Goal: Information Seeking & Learning: Learn about a topic

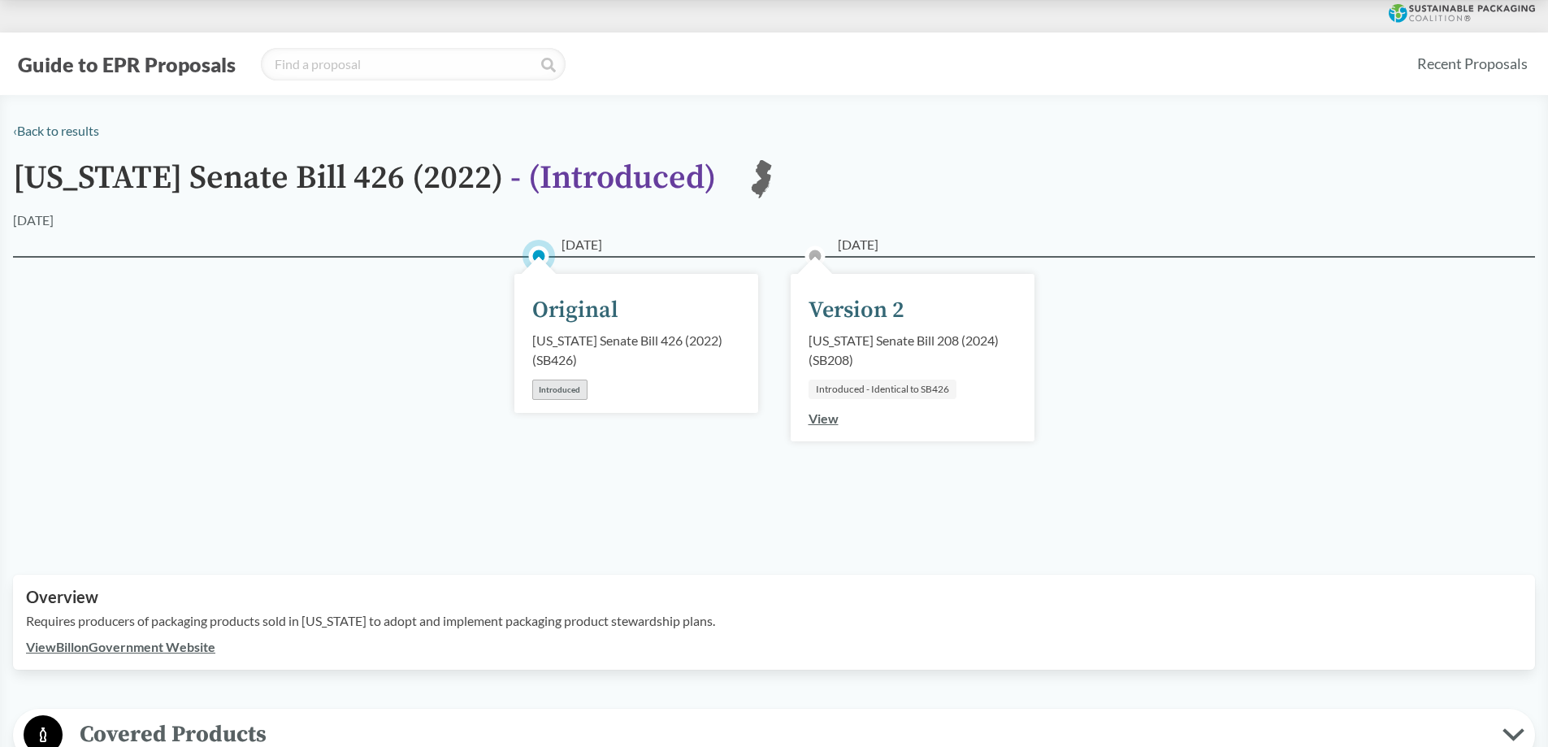
scroll to position [406, 0]
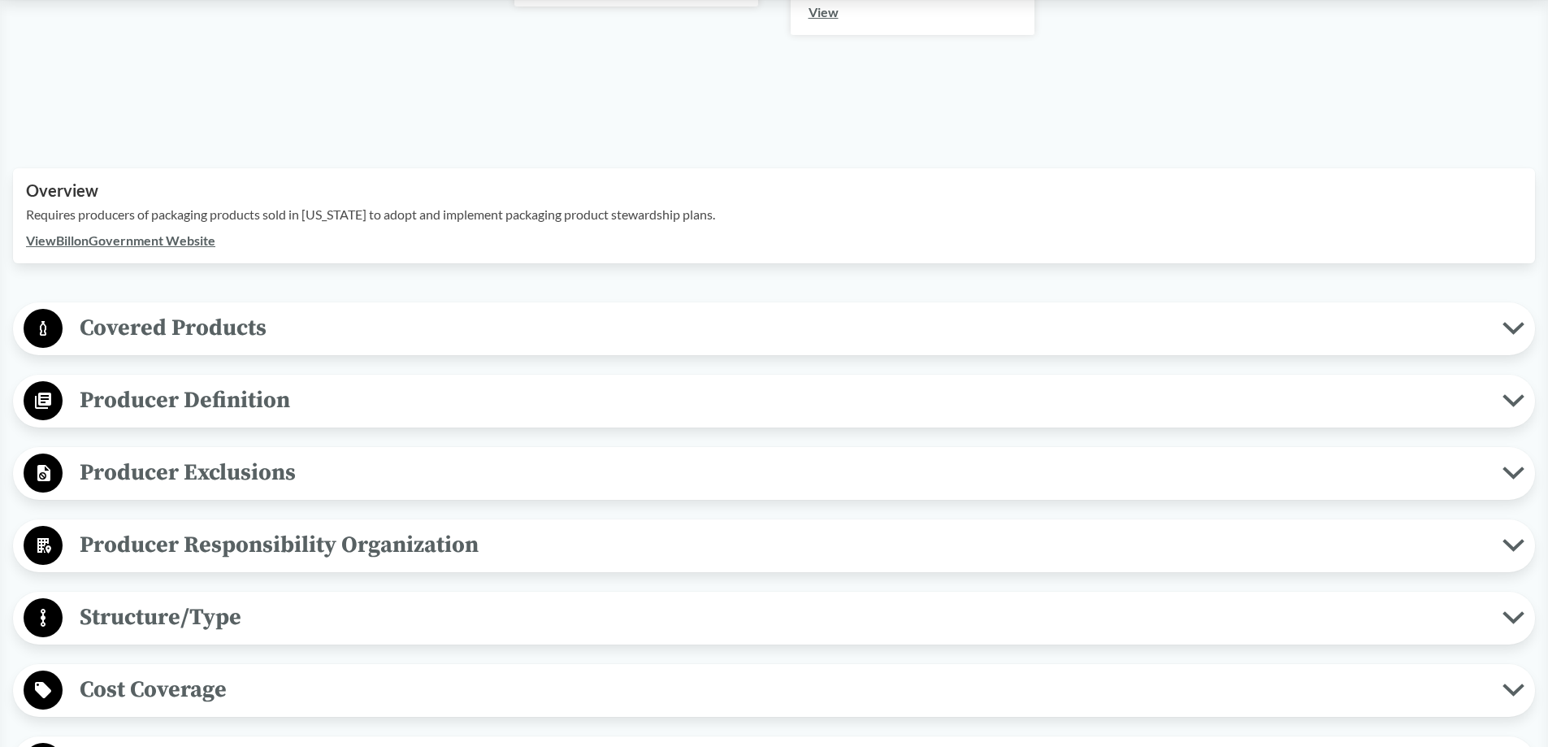
click at [279, 328] on span "Covered Products" at bounding box center [783, 328] width 1440 height 37
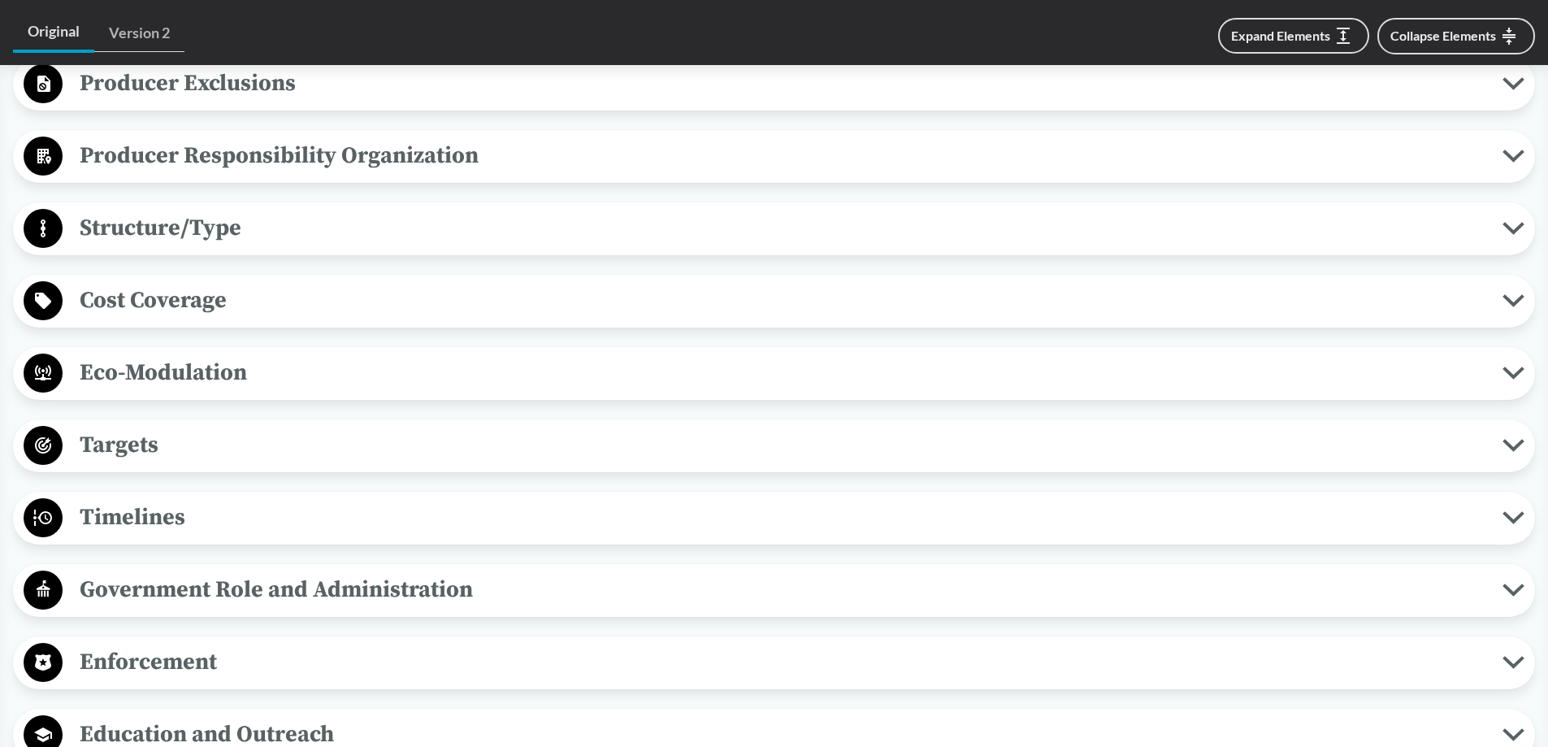
scroll to position [894, 0]
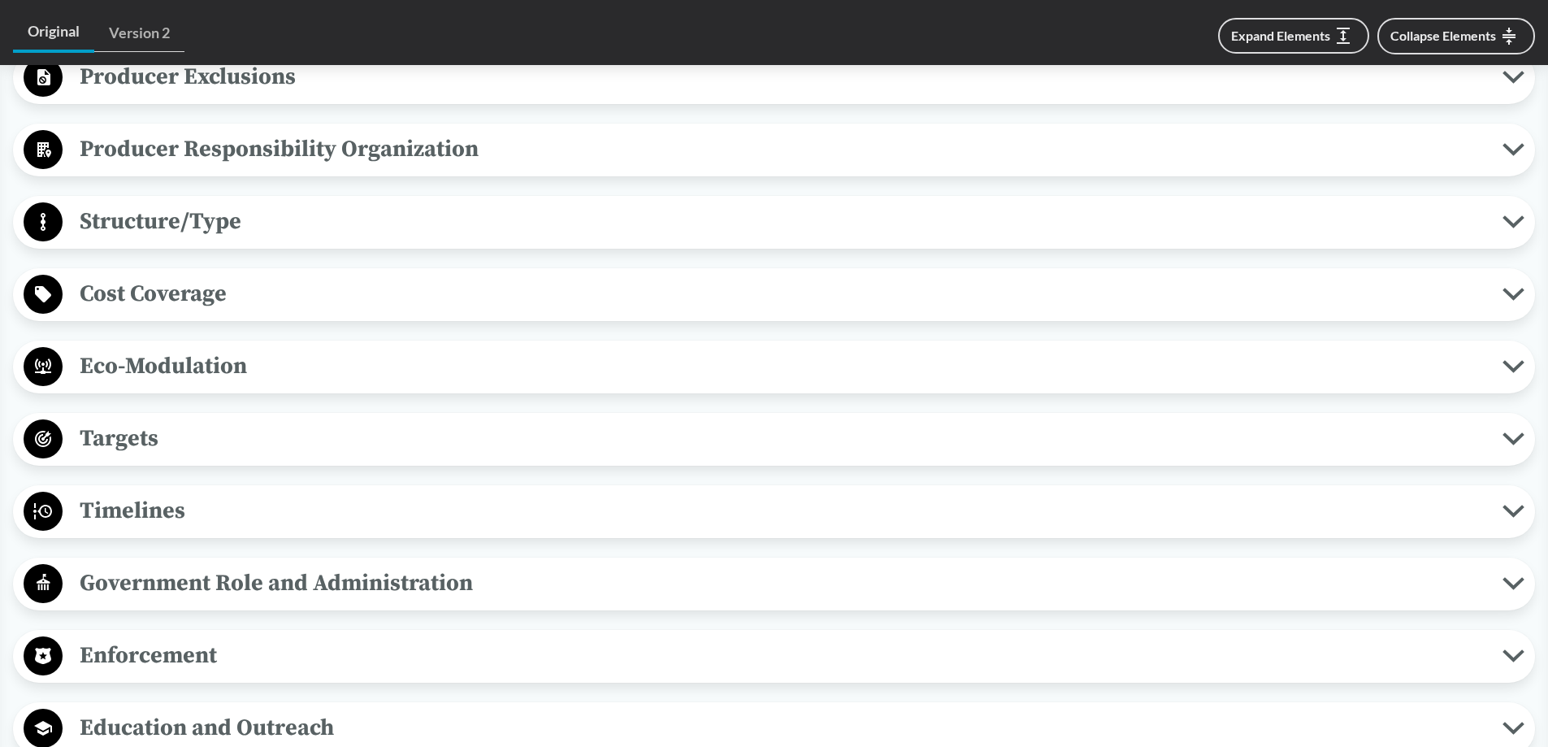
click at [262, 158] on span "Producer Responsibility Organization" at bounding box center [783, 149] width 1440 height 37
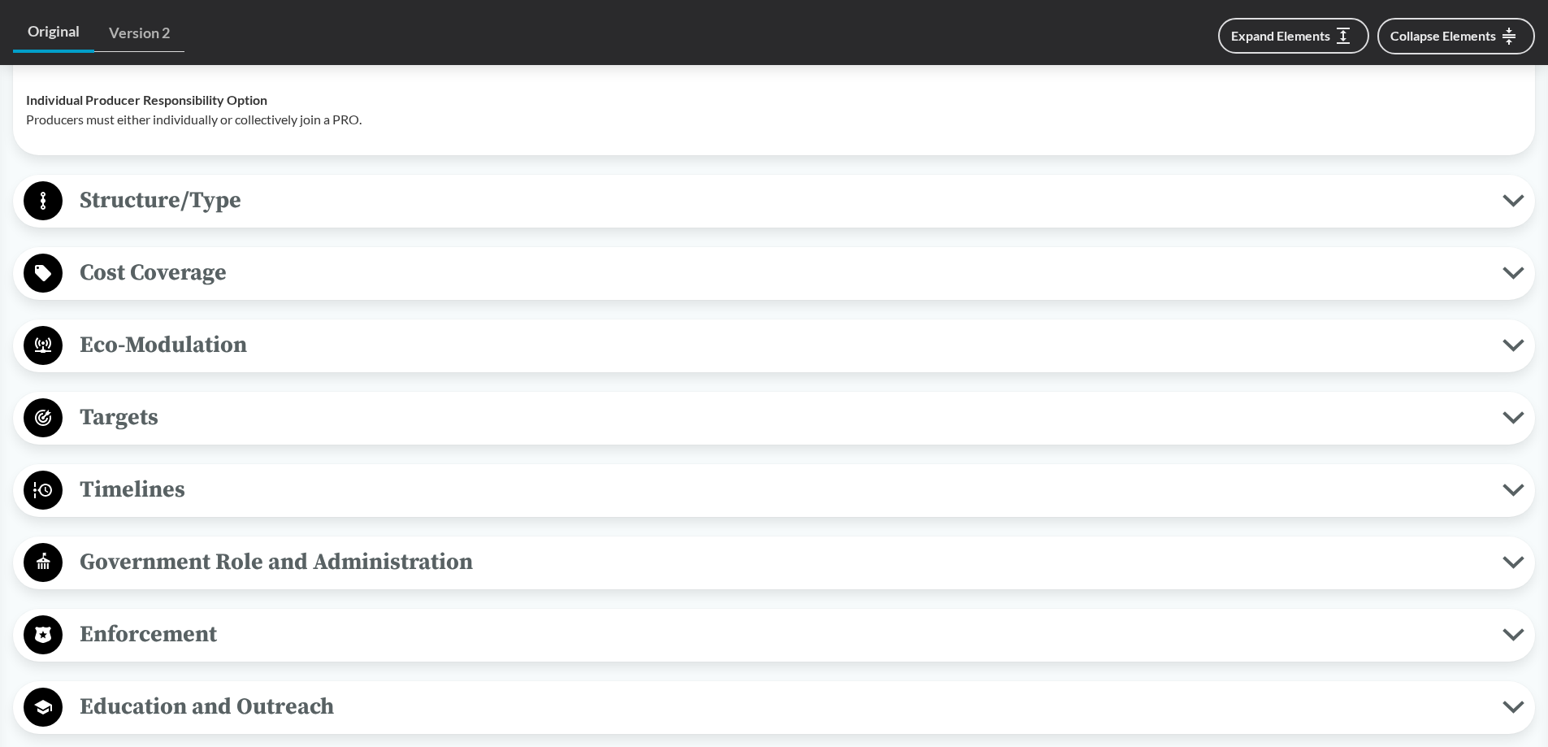
scroll to position [1057, 0]
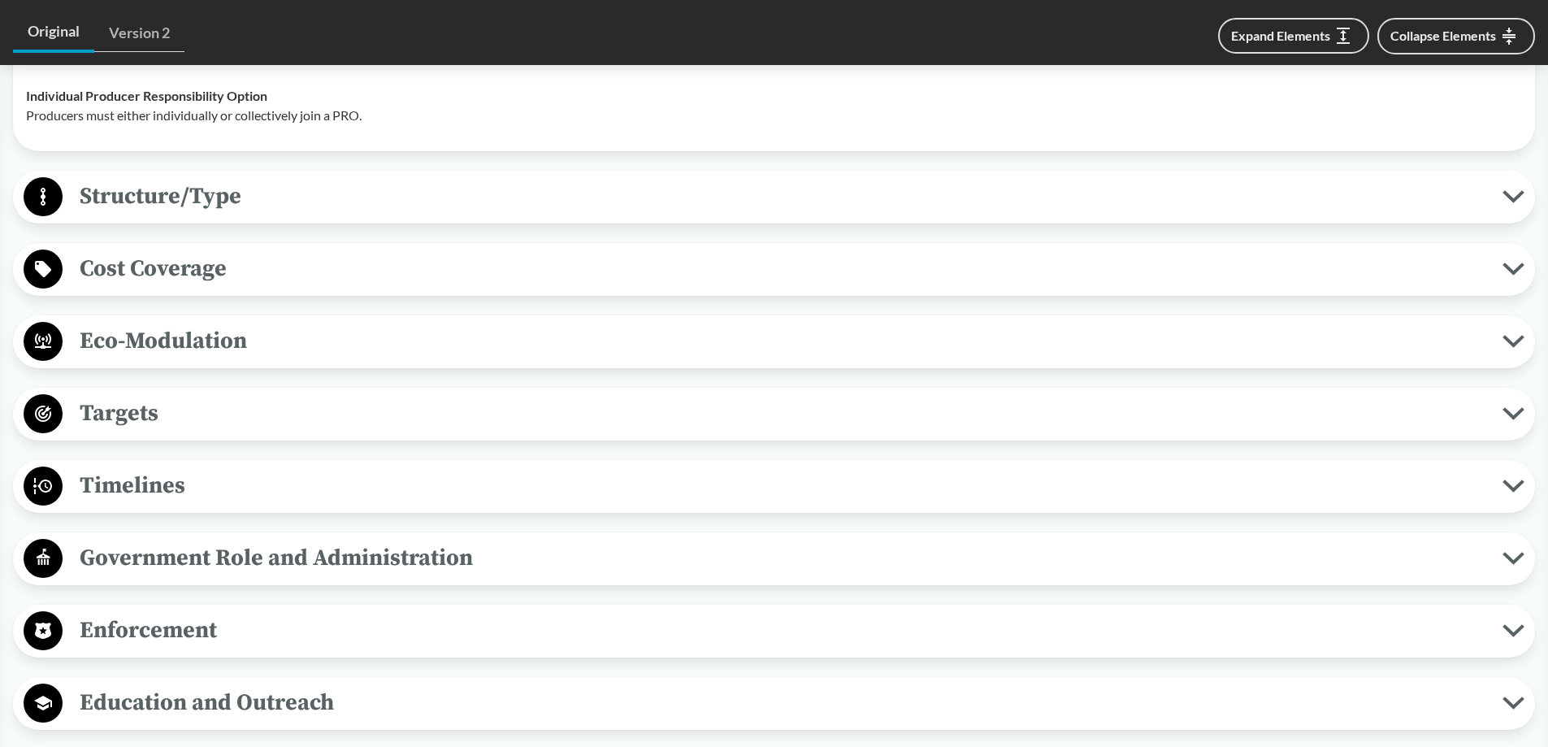
click at [190, 280] on span "Cost Coverage" at bounding box center [783, 268] width 1440 height 37
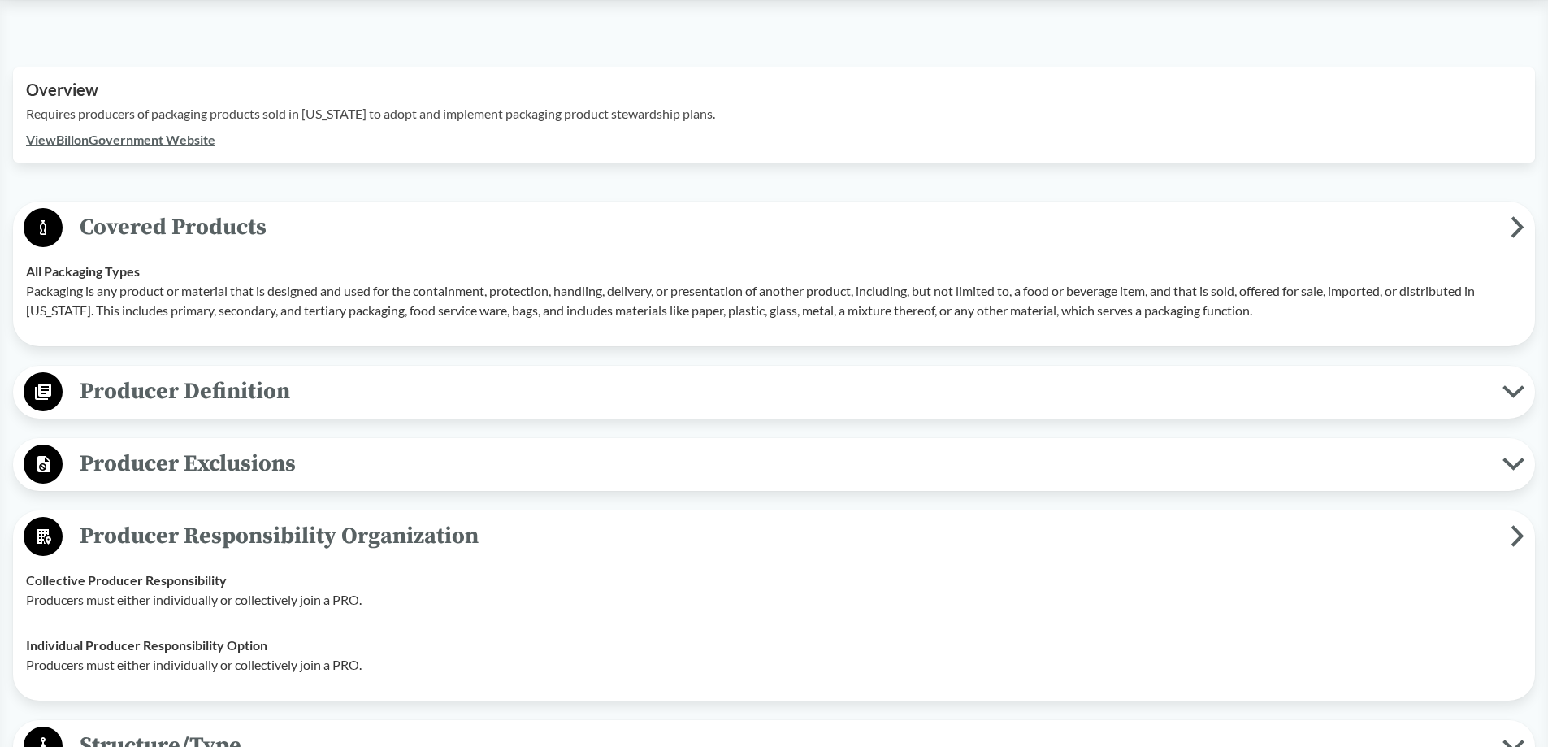
scroll to position [0, 0]
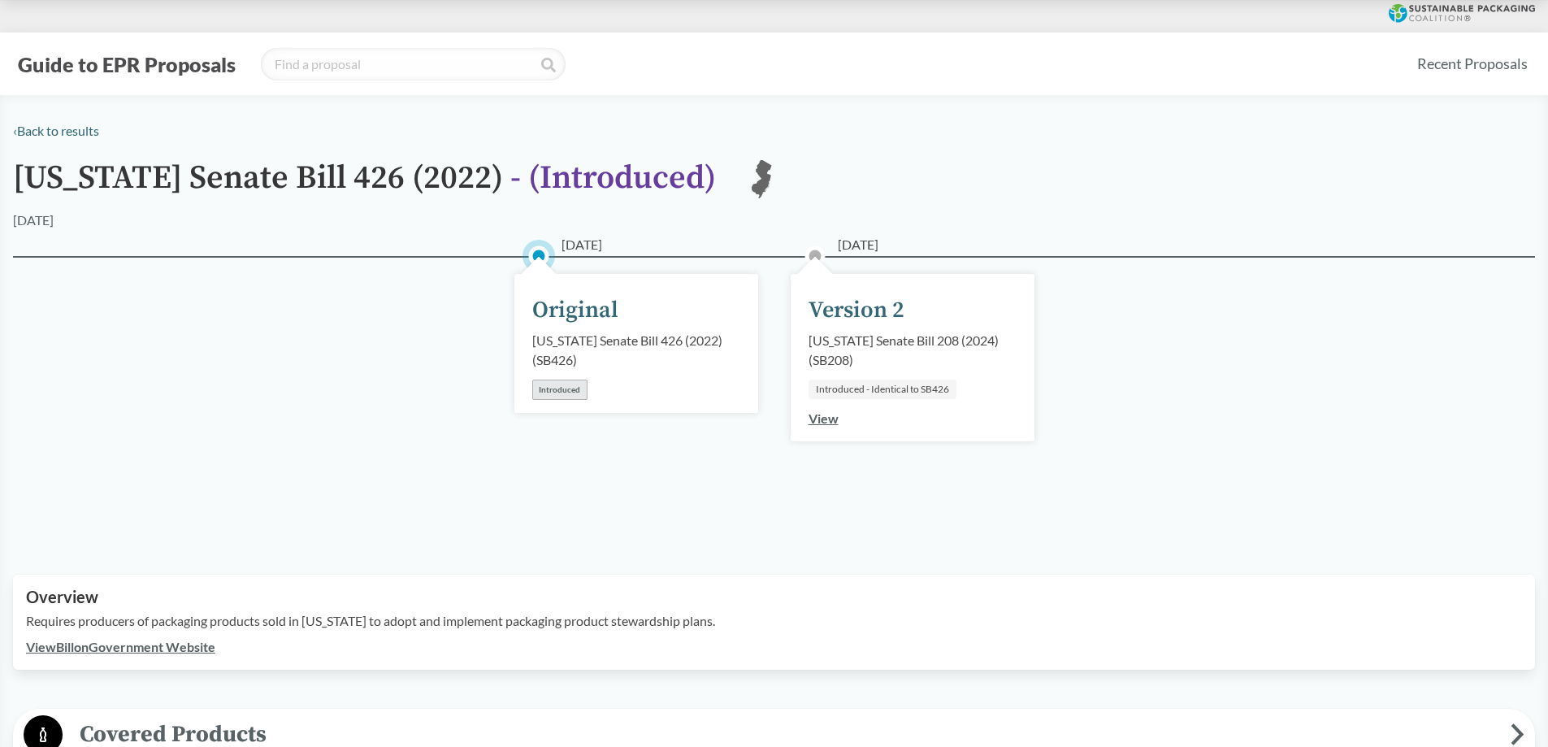
click at [853, 325] on div "Version 2" at bounding box center [857, 310] width 96 height 34
click at [823, 416] on link "View" at bounding box center [824, 417] width 30 height 15
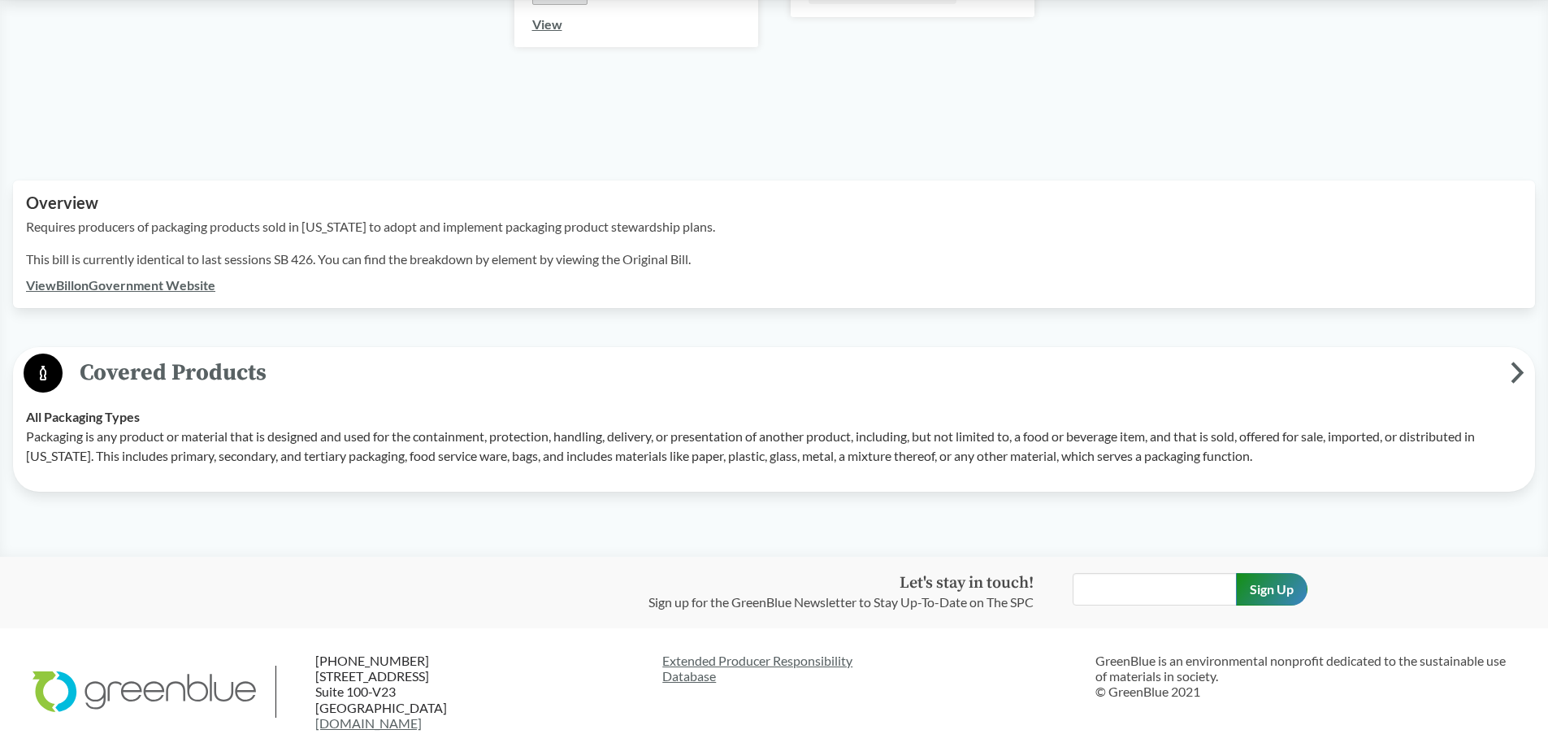
scroll to position [406, 0]
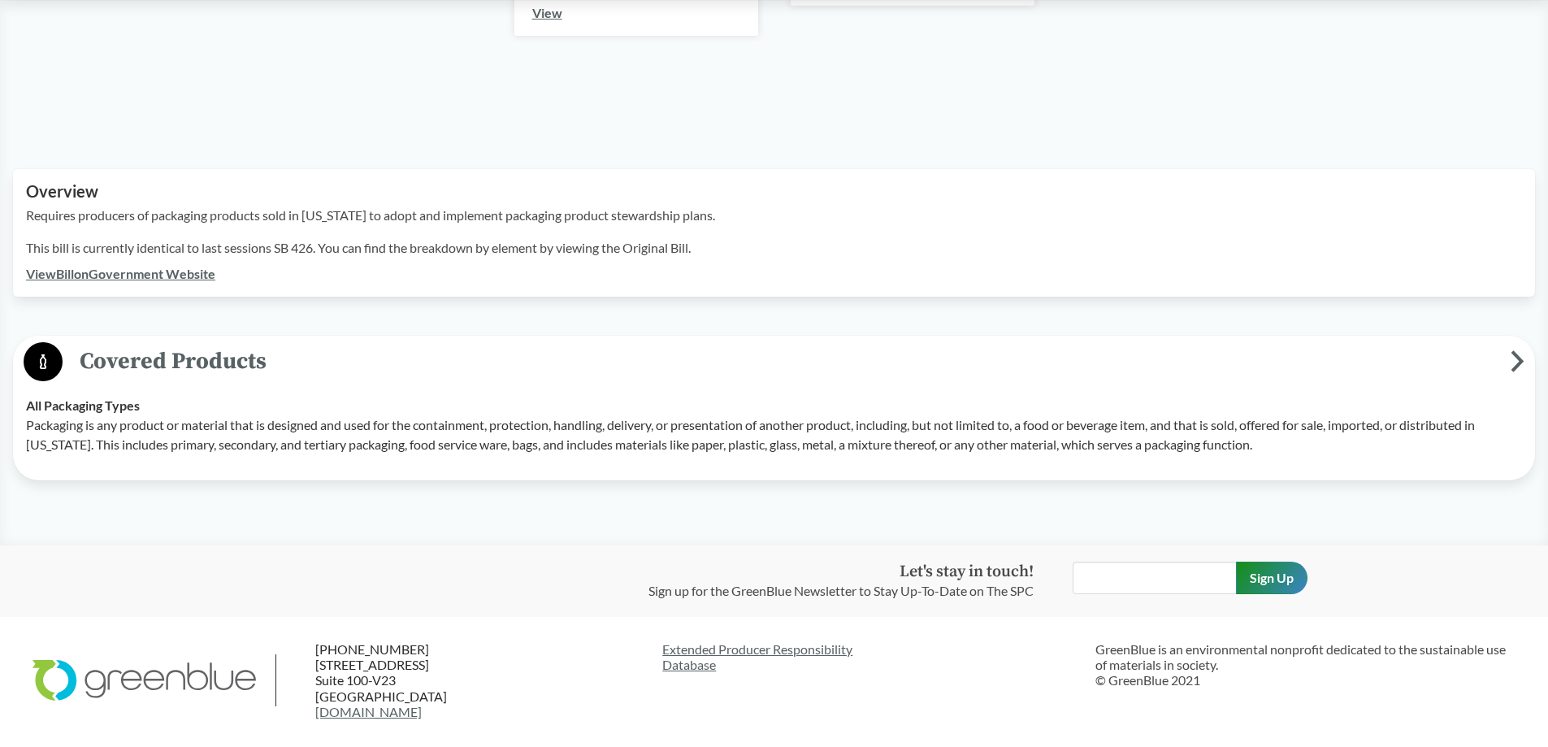
click at [154, 267] on link "View Bill on Government Website" at bounding box center [120, 273] width 189 height 15
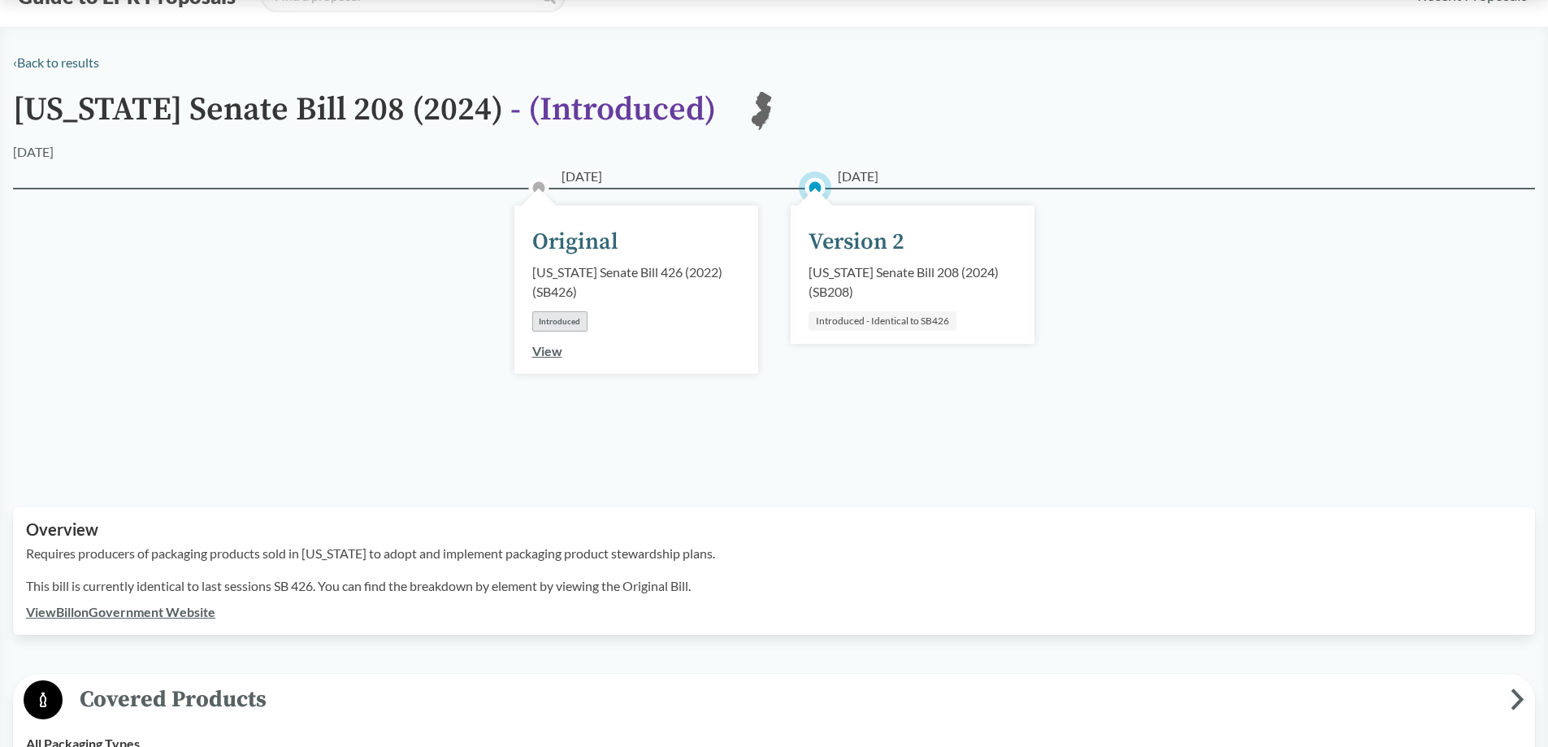
scroll to position [0, 0]
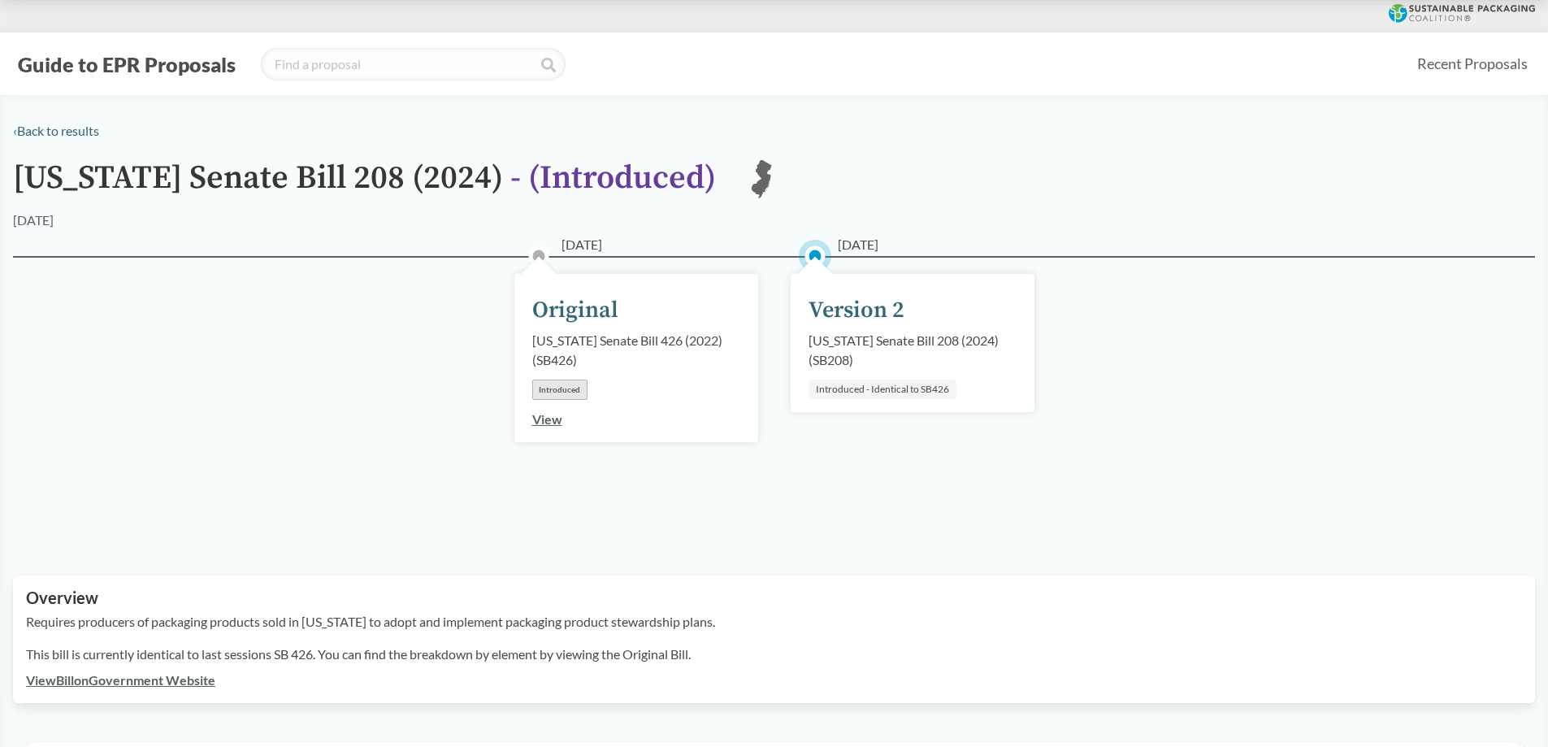
drag, startPoint x: 853, startPoint y: 326, endPoint x: 848, endPoint y: 336, distance: 10.9
click at [853, 326] on div "Version 2" at bounding box center [857, 310] width 96 height 34
click at [374, 66] on input "search" at bounding box center [413, 64] width 305 height 33
type input "[US_STATE]"
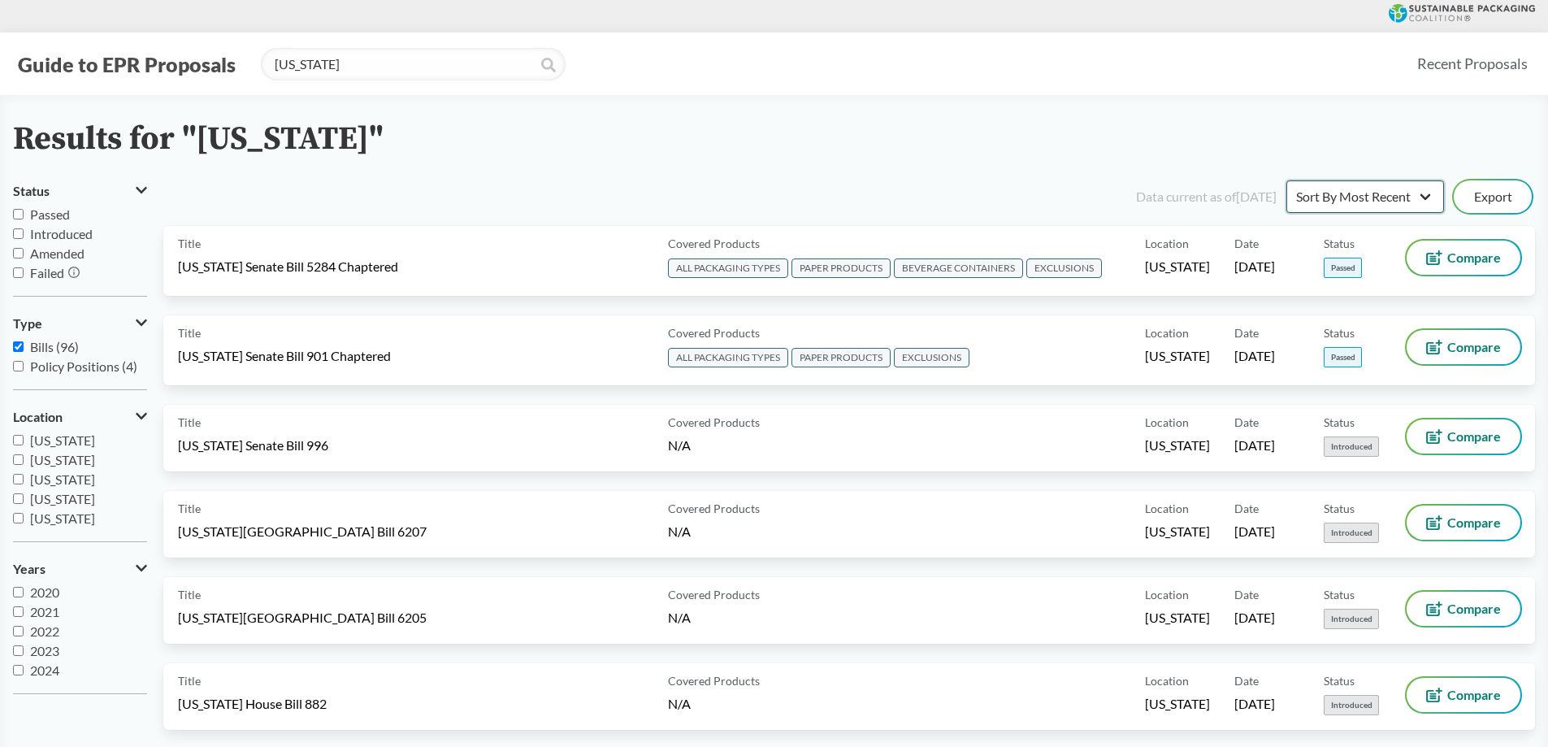
click at [1382, 193] on select "Sort By Most Recent Sort By Status" at bounding box center [1366, 196] width 158 height 33
drag, startPoint x: 1350, startPoint y: 149, endPoint x: 1229, endPoint y: 153, distance: 121.2
click at [1350, 148] on div "Results for "[US_STATE]"" at bounding box center [774, 139] width 1522 height 37
click at [23, 211] on input "Passed" at bounding box center [18, 214] width 11 height 11
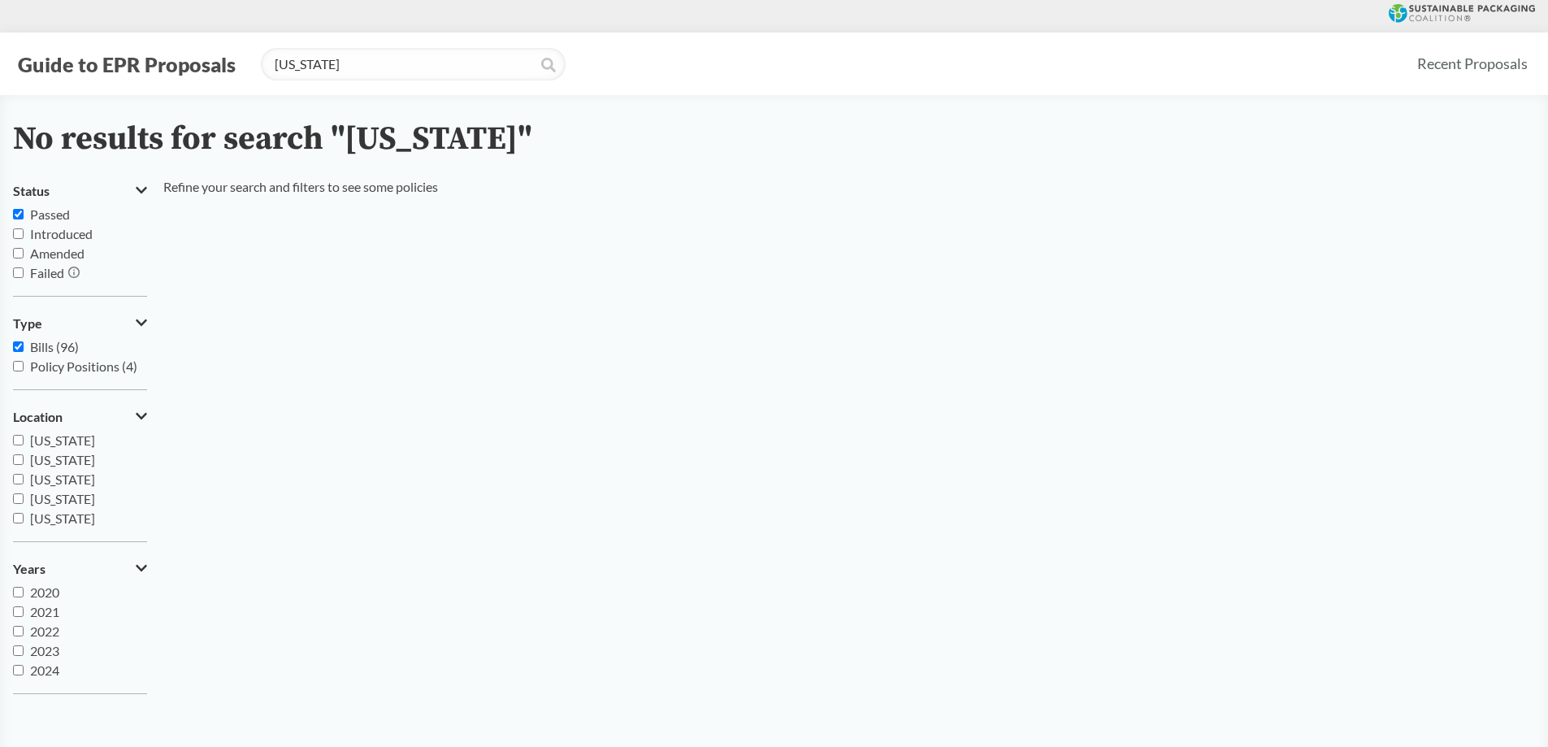
click at [23, 212] on input "Passed" at bounding box center [18, 214] width 11 height 11
checkbox input "false"
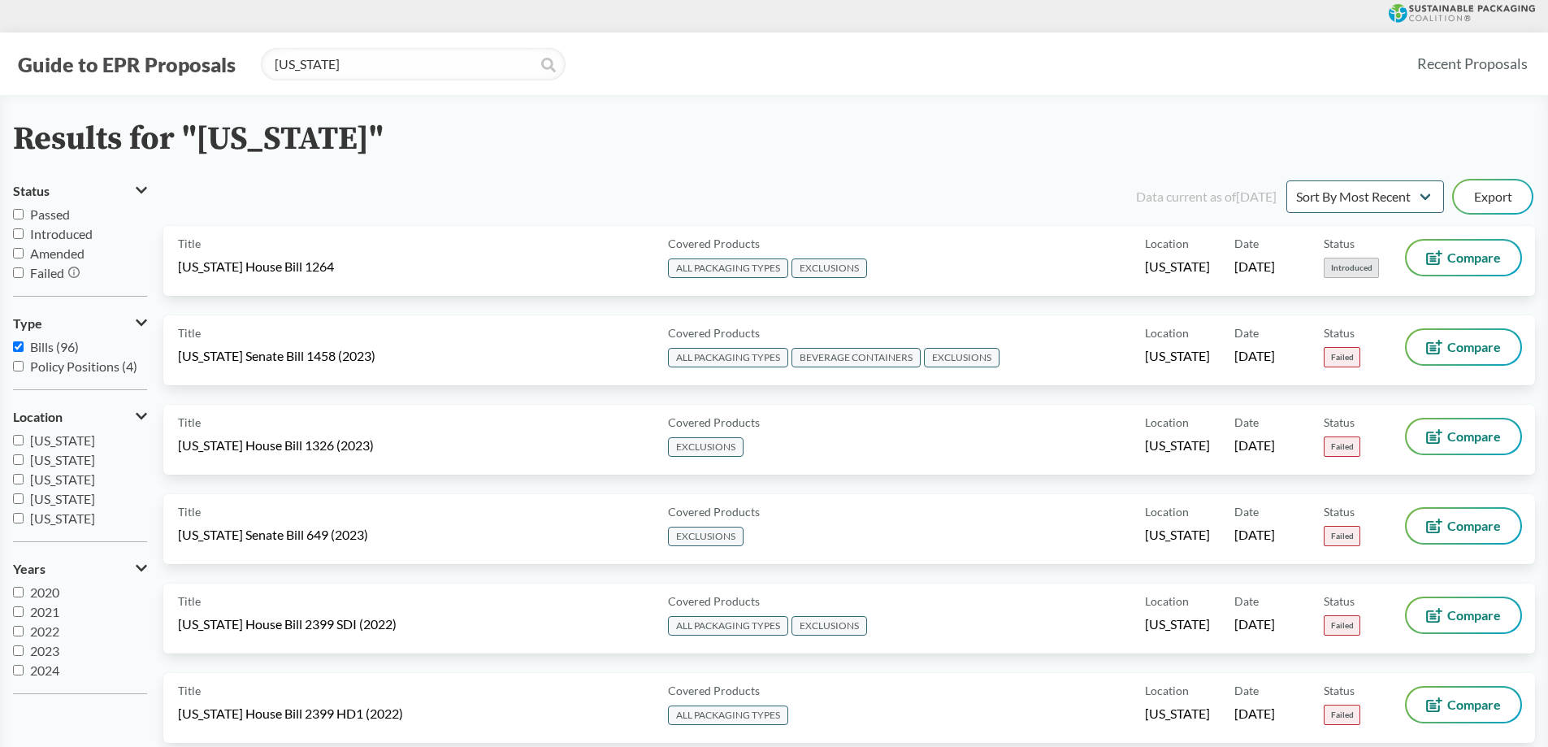
click at [20, 233] on input "Introduced" at bounding box center [18, 233] width 11 height 11
checkbox input "true"
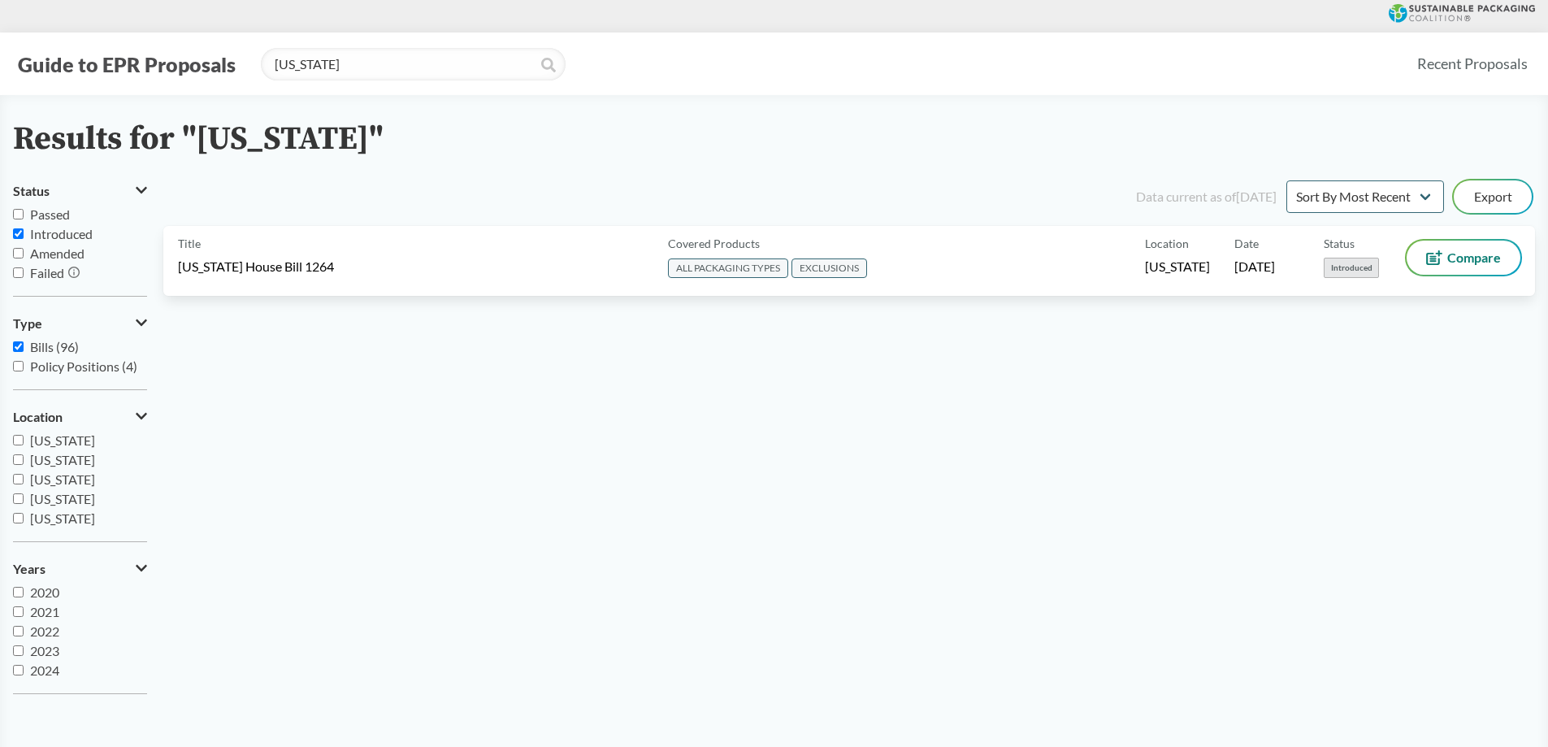
click at [17, 250] on input "Amended" at bounding box center [18, 253] width 11 height 11
checkbox input "true"
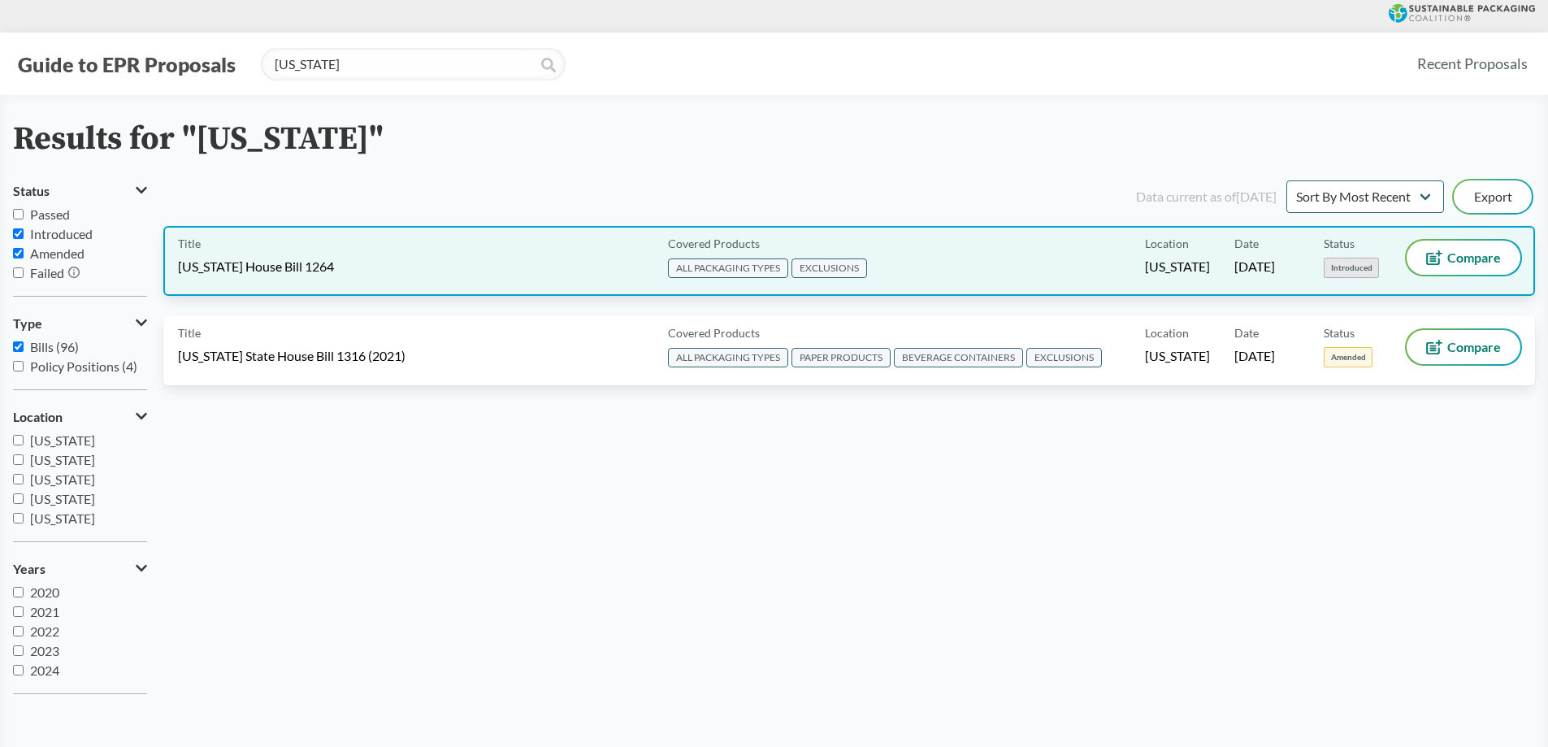
click at [882, 262] on div "Covered Products ALL PACKAGING TYPES EXCLUSIONS" at bounding box center [904, 261] width 484 height 41
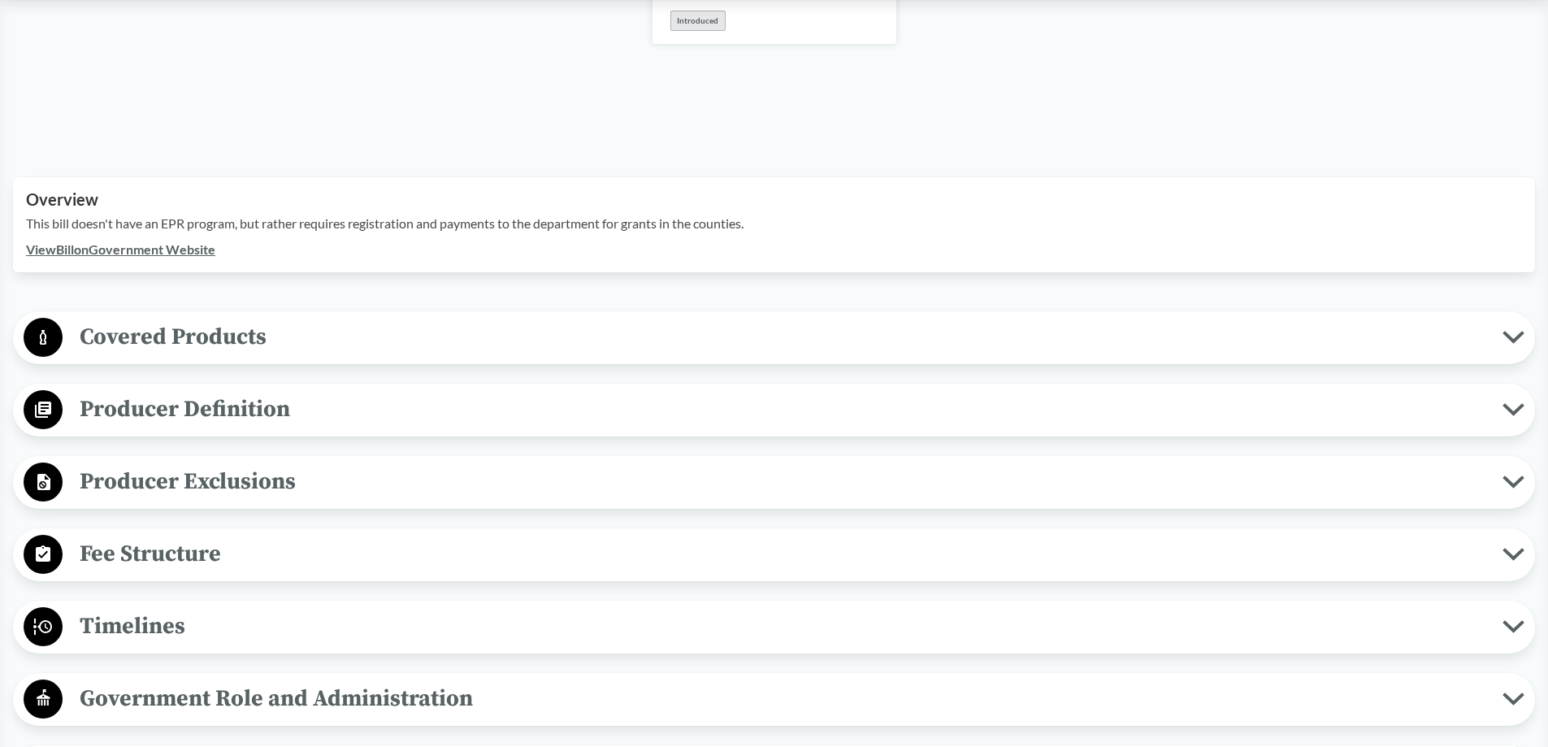
scroll to position [406, 0]
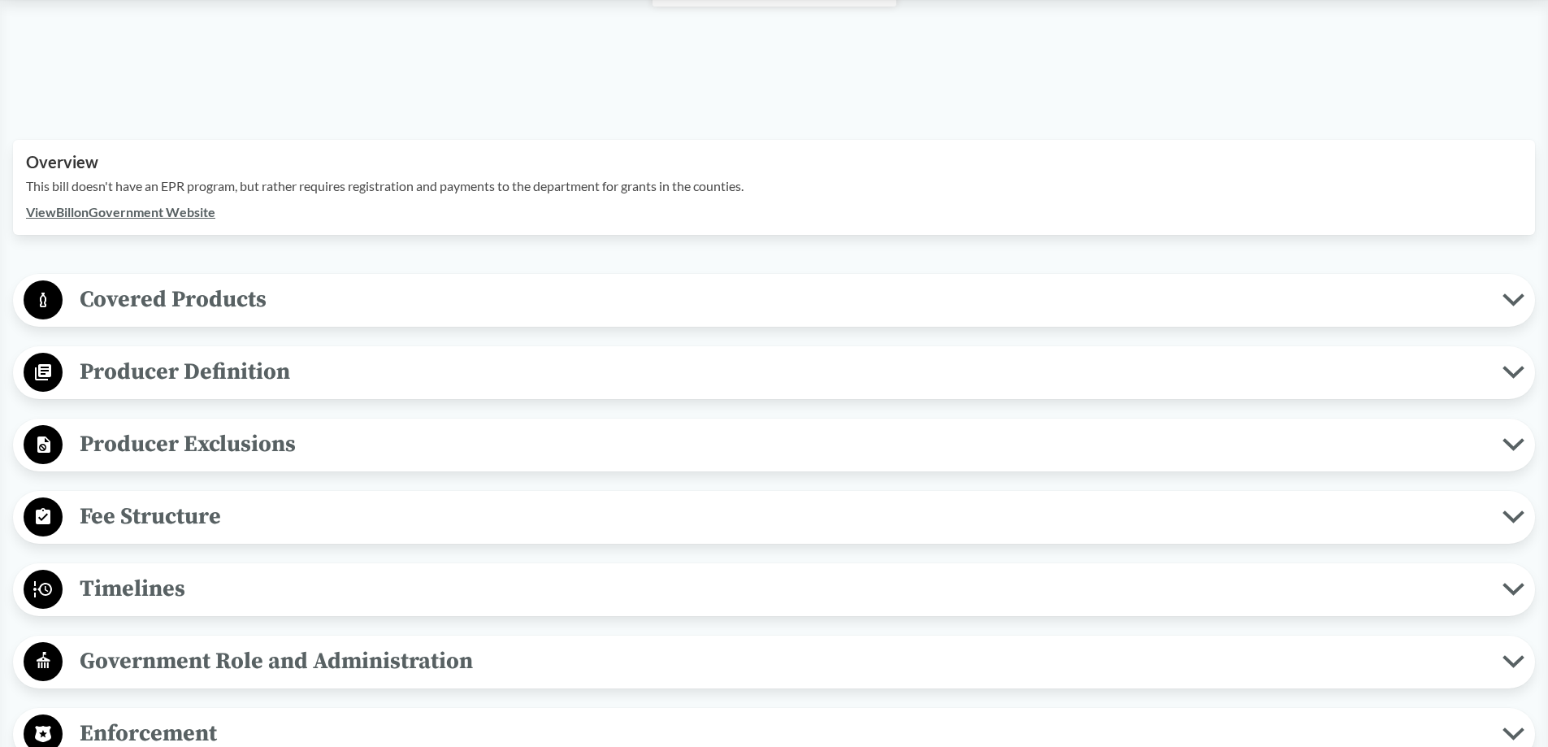
click at [159, 204] on link "View Bill on Government Website" at bounding box center [120, 211] width 189 height 15
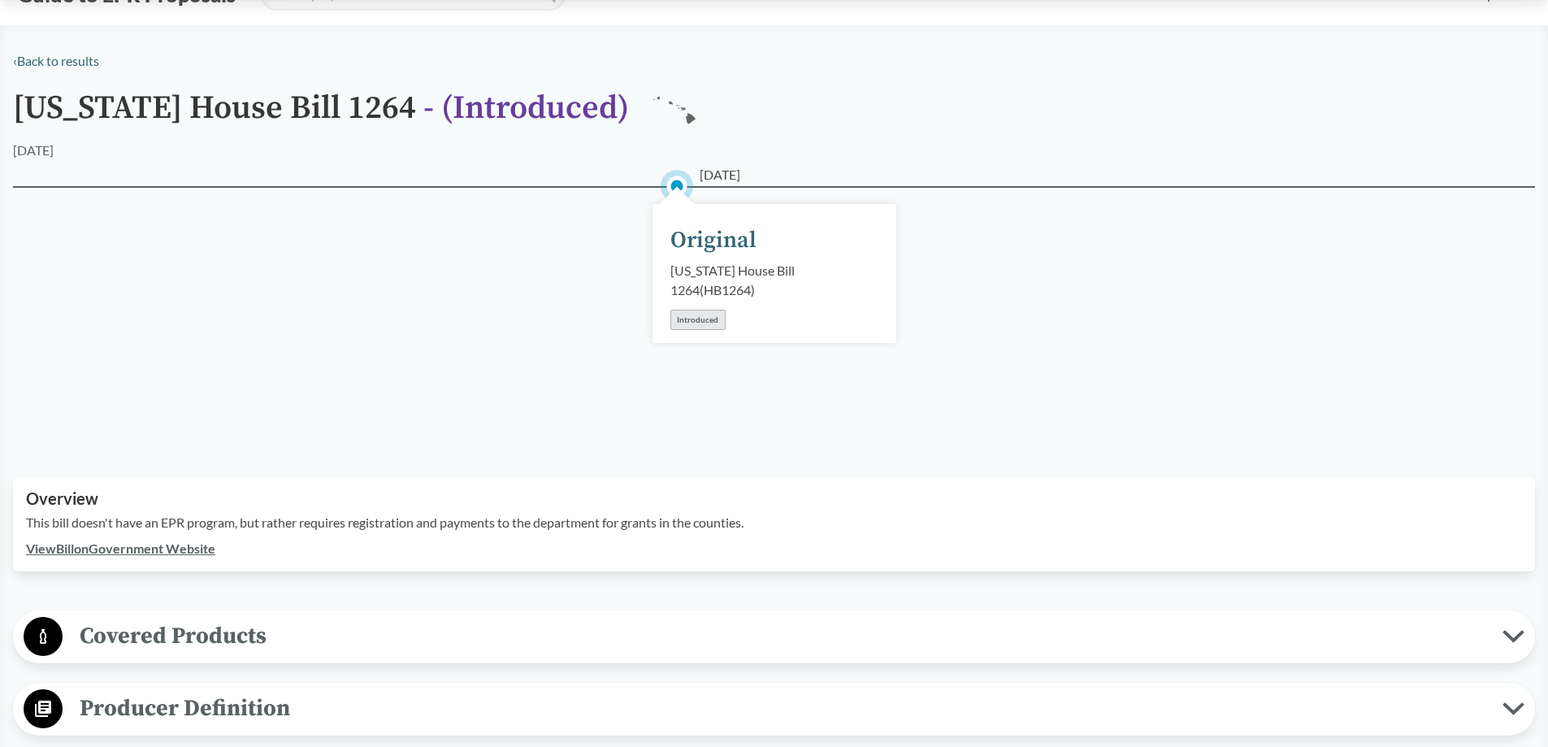
scroll to position [0, 0]
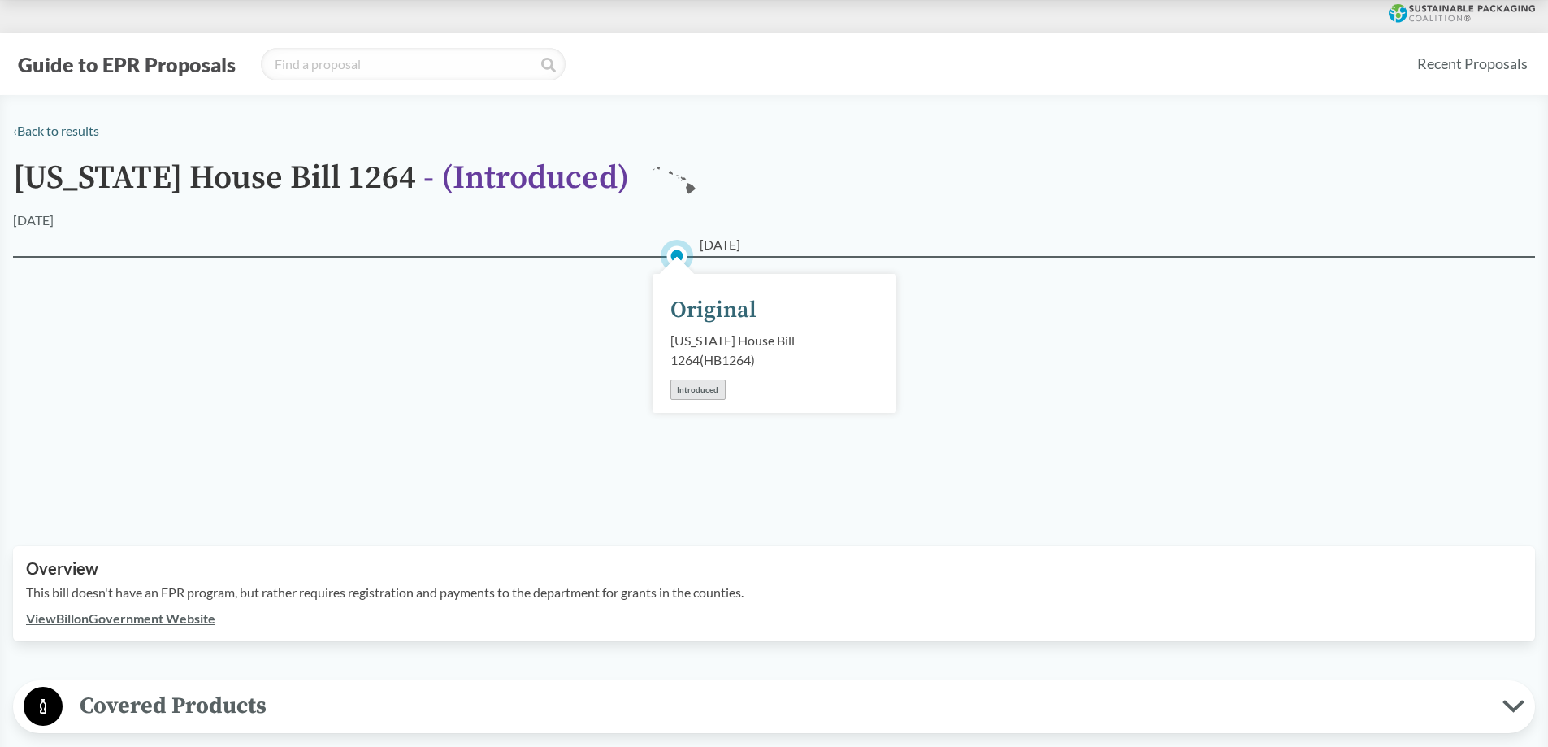
type input "[US_STATE]"
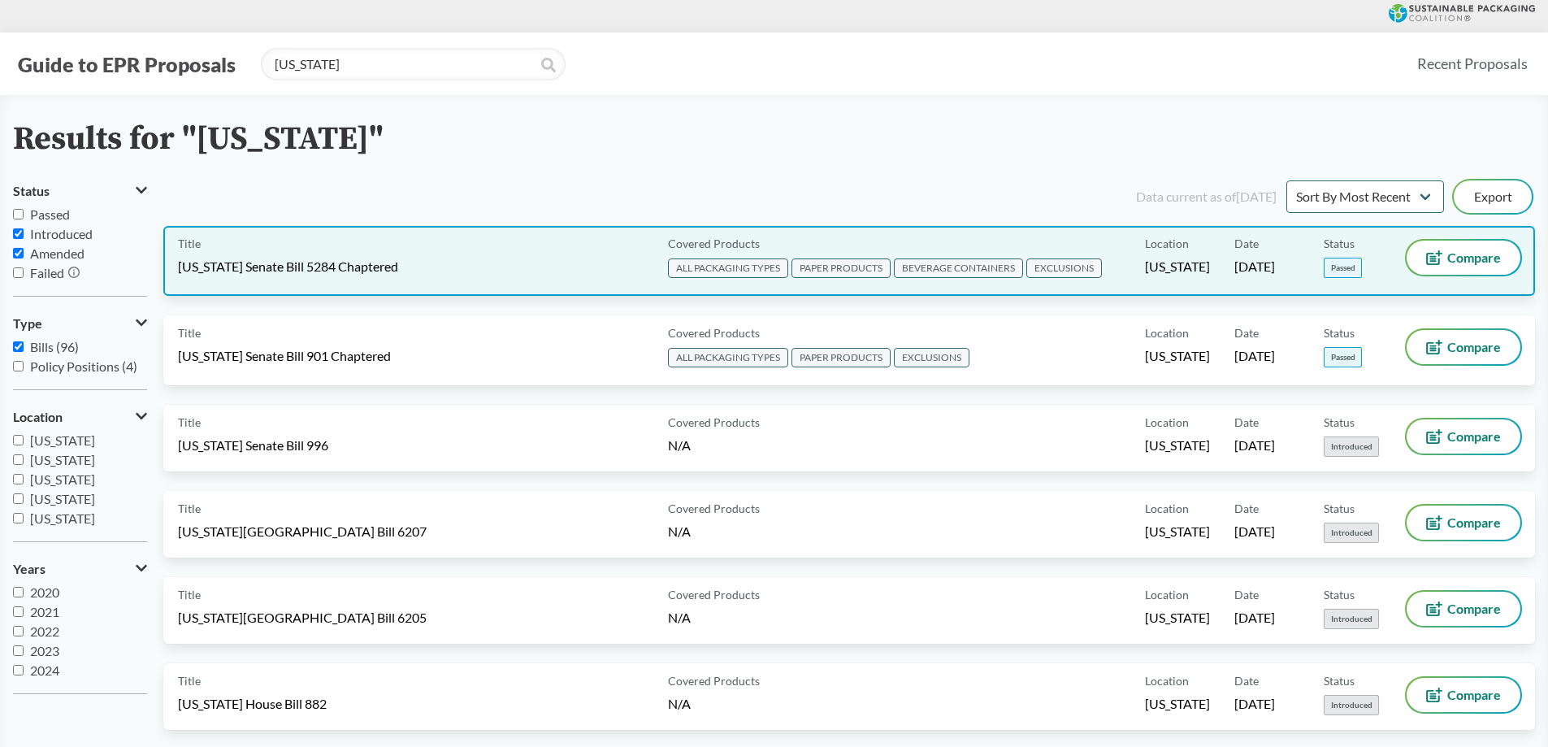
click at [428, 273] on div "Title [US_STATE] Senate Bill 5284 Chaptered" at bounding box center [420, 261] width 484 height 41
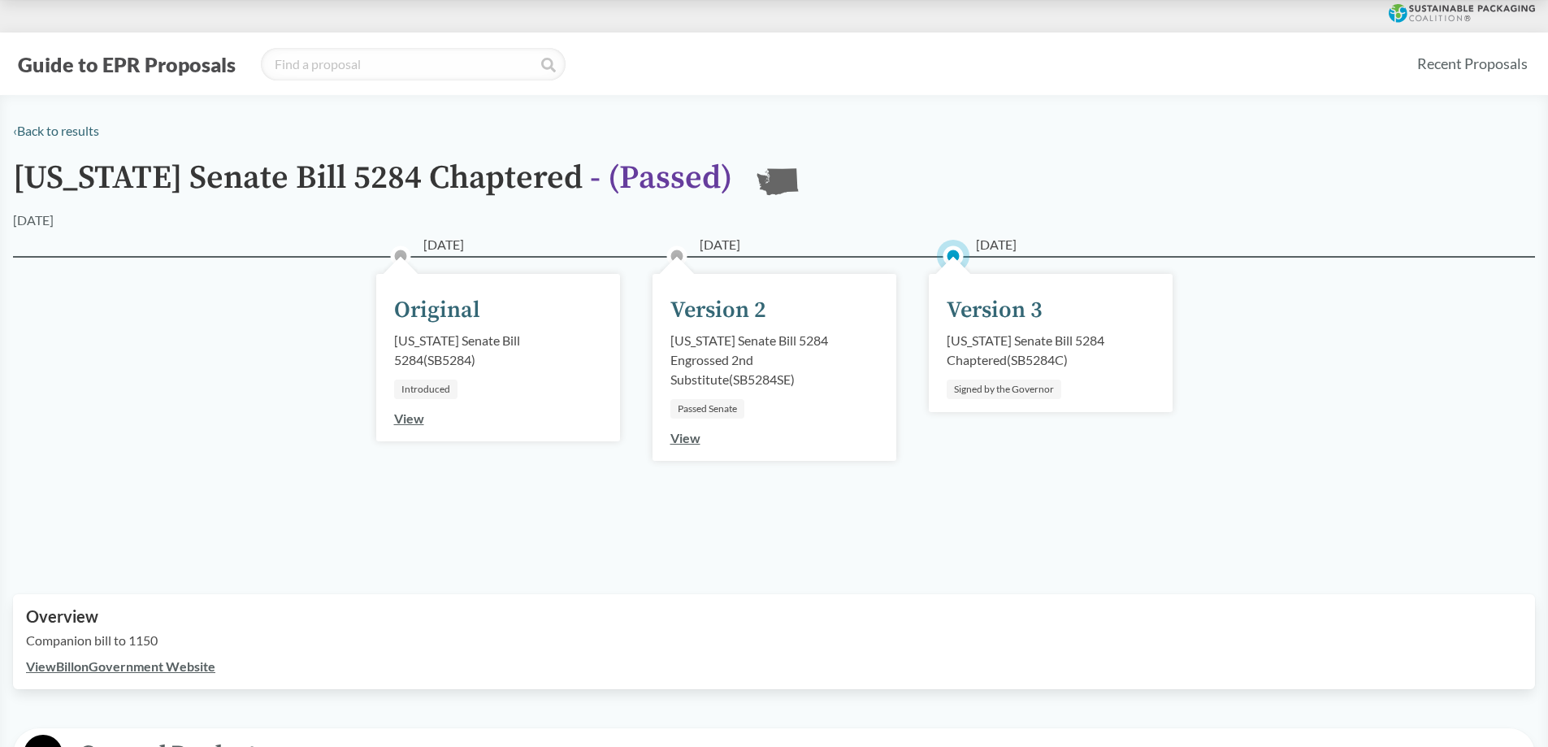
click at [1057, 325] on div "[DATE] Version 3 [US_STATE] Senate Bill 5284 Chaptered ( SB5284C ) Signed by th…" at bounding box center [1051, 343] width 244 height 138
click at [955, 297] on div "Version 3" at bounding box center [995, 310] width 96 height 34
drag, startPoint x: 1092, startPoint y: 343, endPoint x: 1083, endPoint y: 349, distance: 10.6
click at [1092, 339] on div "[US_STATE] Senate Bill 5284 Chaptered ( SB5284C )" at bounding box center [1051, 350] width 208 height 39
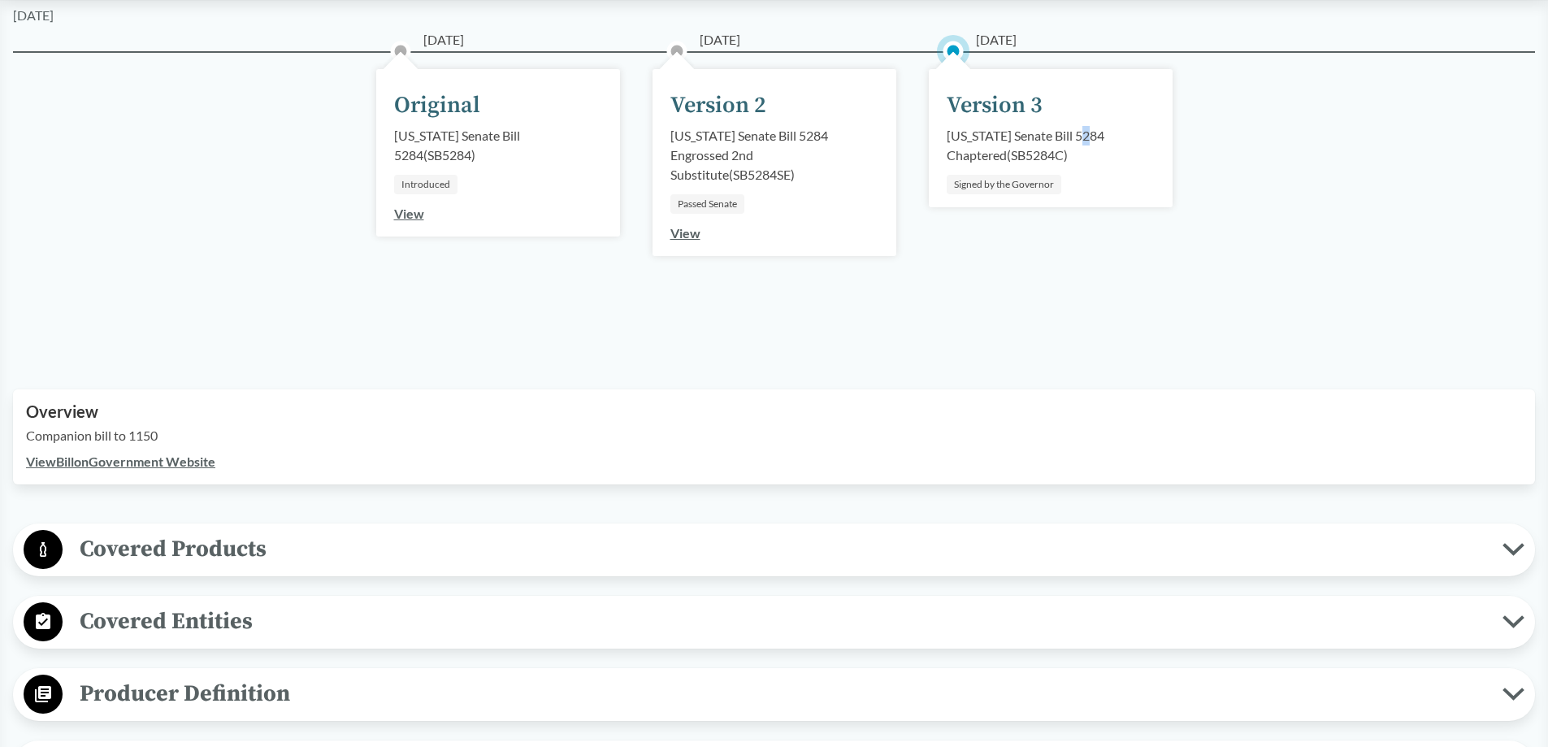
scroll to position [406, 0]
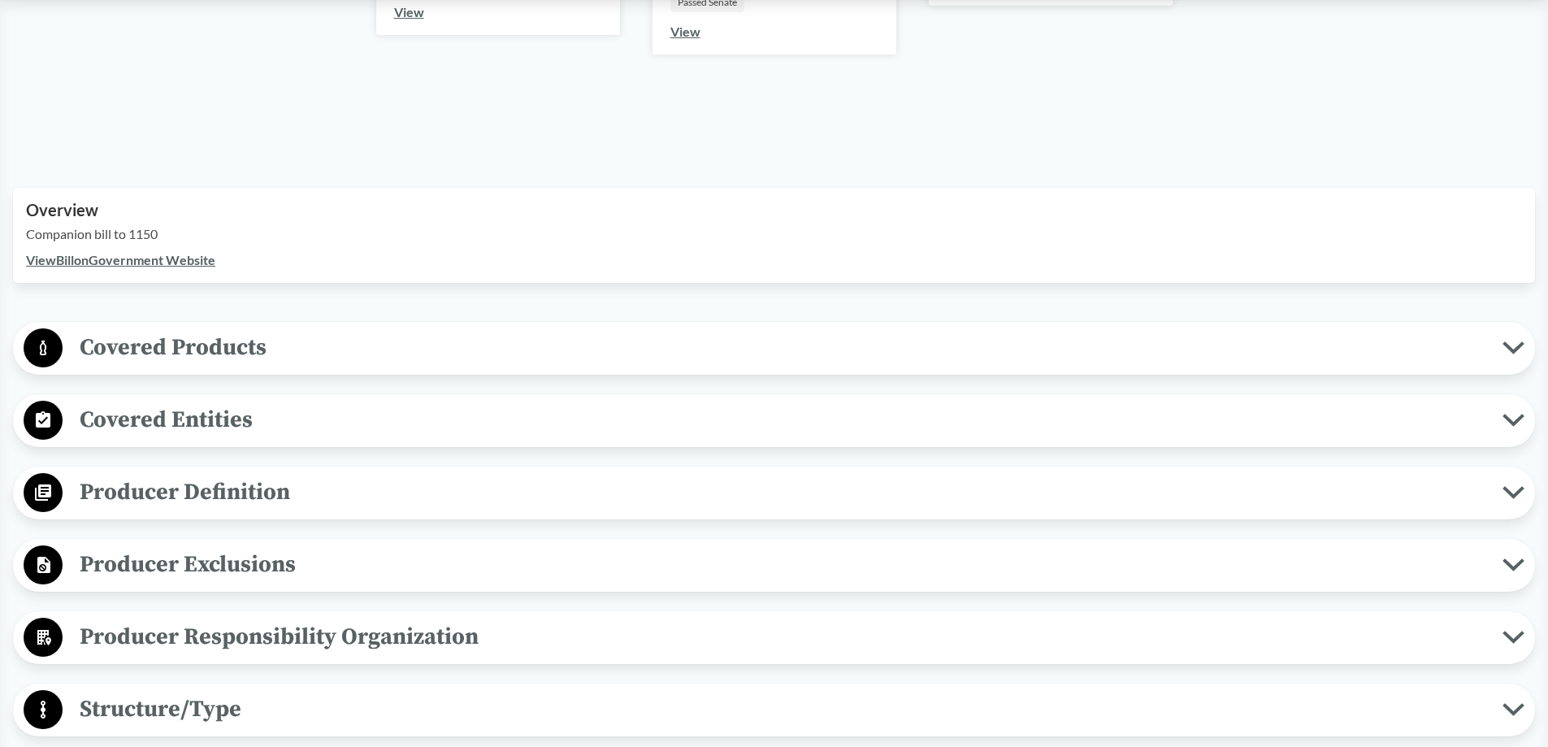
click at [139, 260] on link "View Bill on Government Website" at bounding box center [120, 259] width 189 height 15
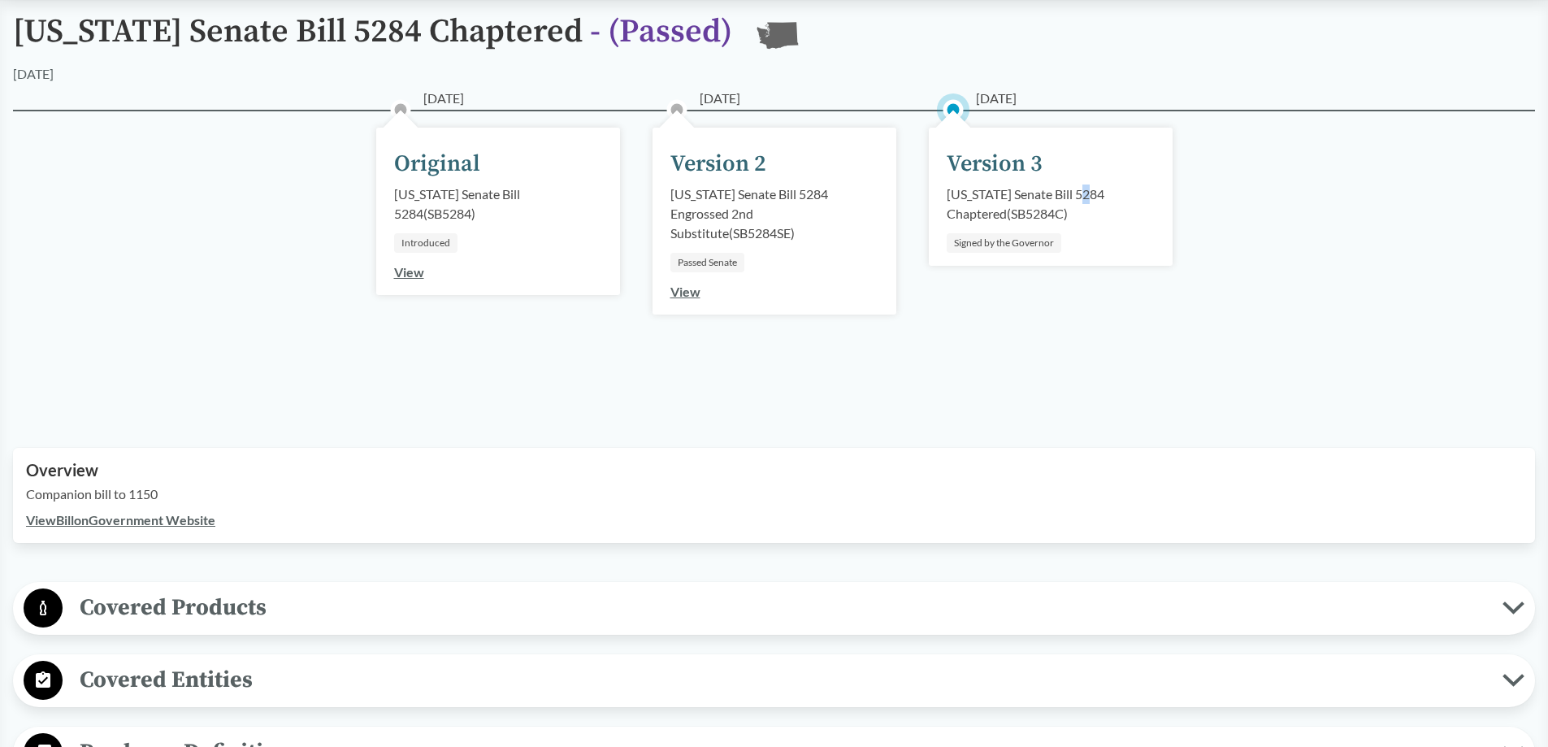
scroll to position [0, 0]
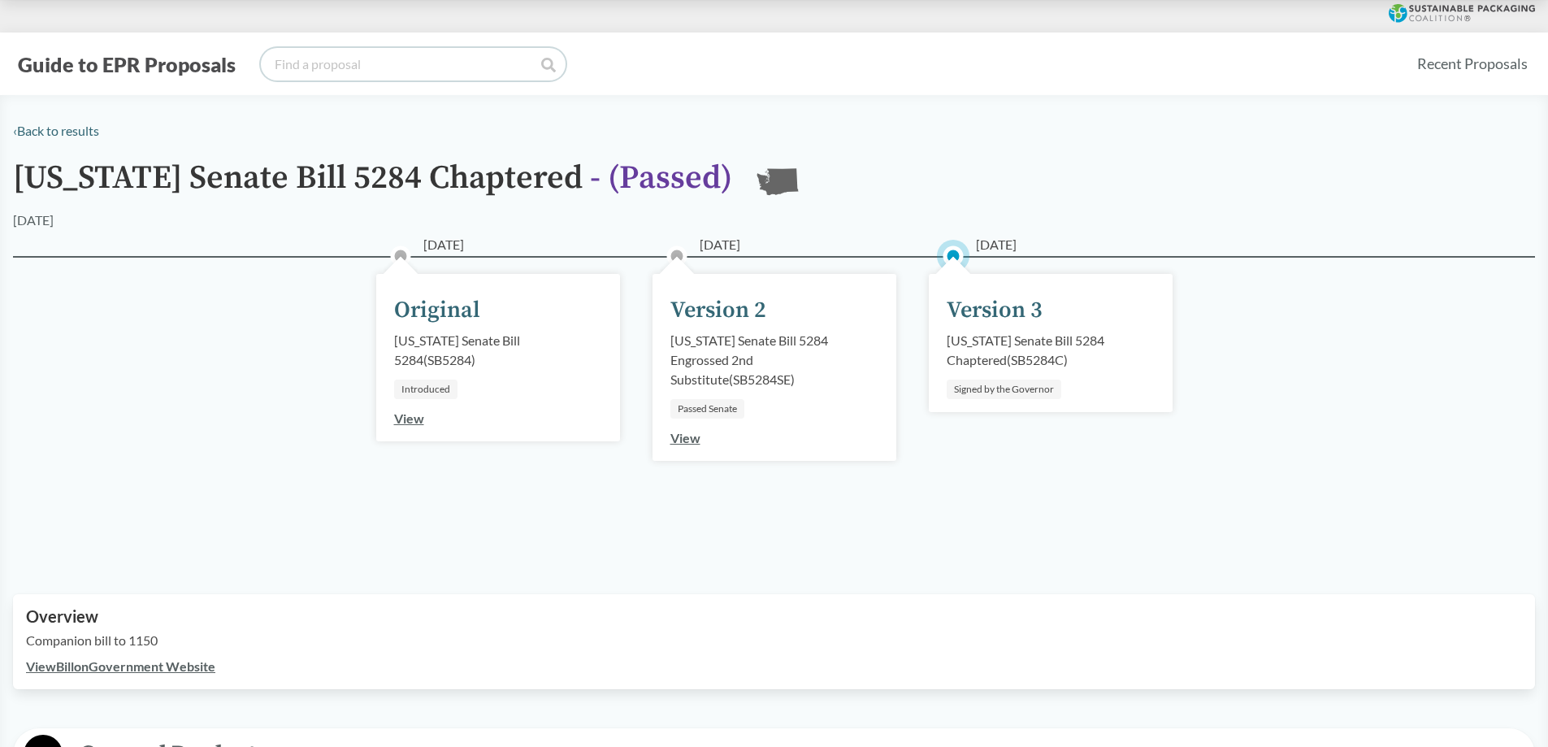
drag, startPoint x: 343, startPoint y: 67, endPoint x: 334, endPoint y: 65, distance: 9.1
click at [341, 67] on input "search" at bounding box center [413, 64] width 305 height 33
type input "[US_STATE]"
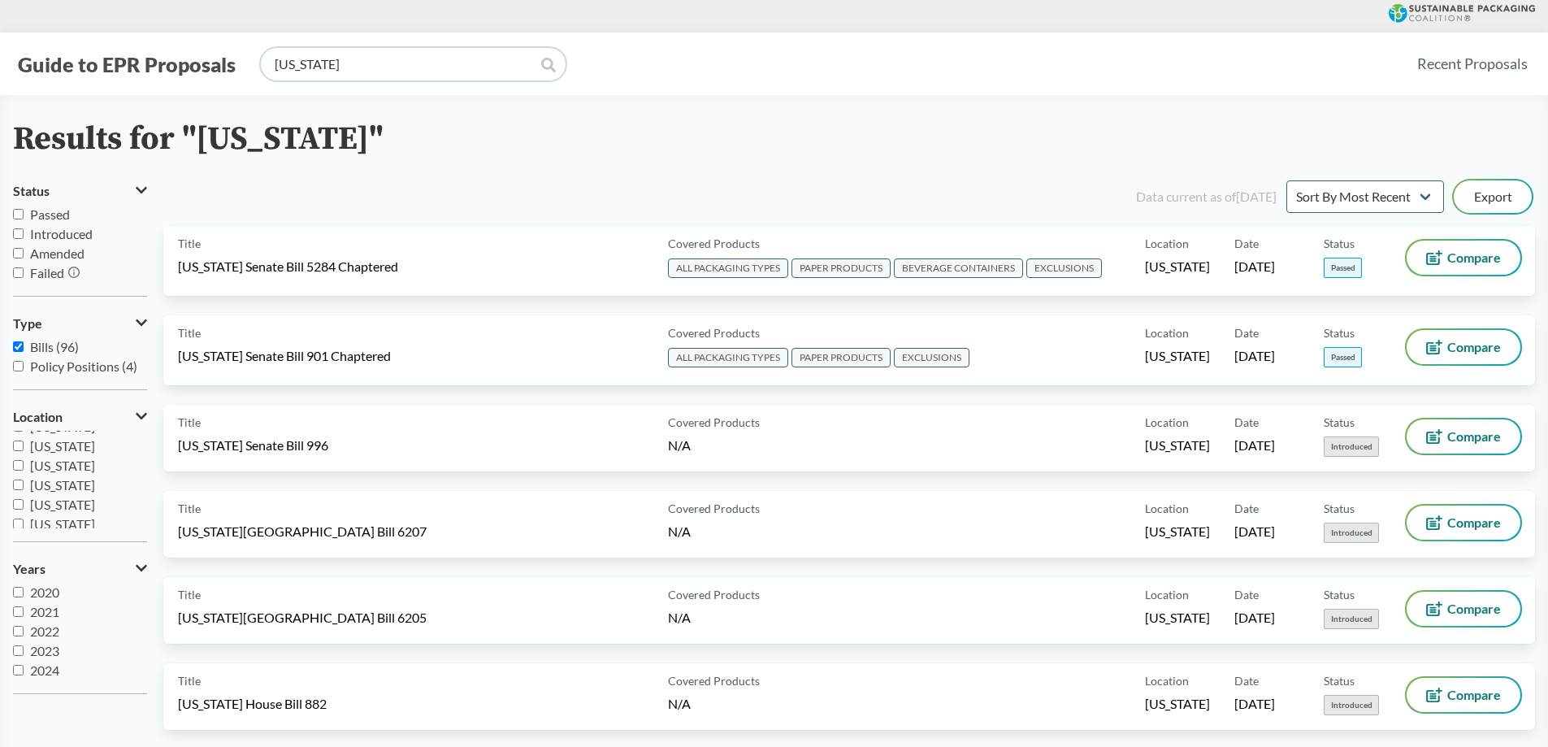
scroll to position [81, 0]
click at [20, 437] on input "[US_STATE]" at bounding box center [18, 437] width 11 height 11
checkbox input "true"
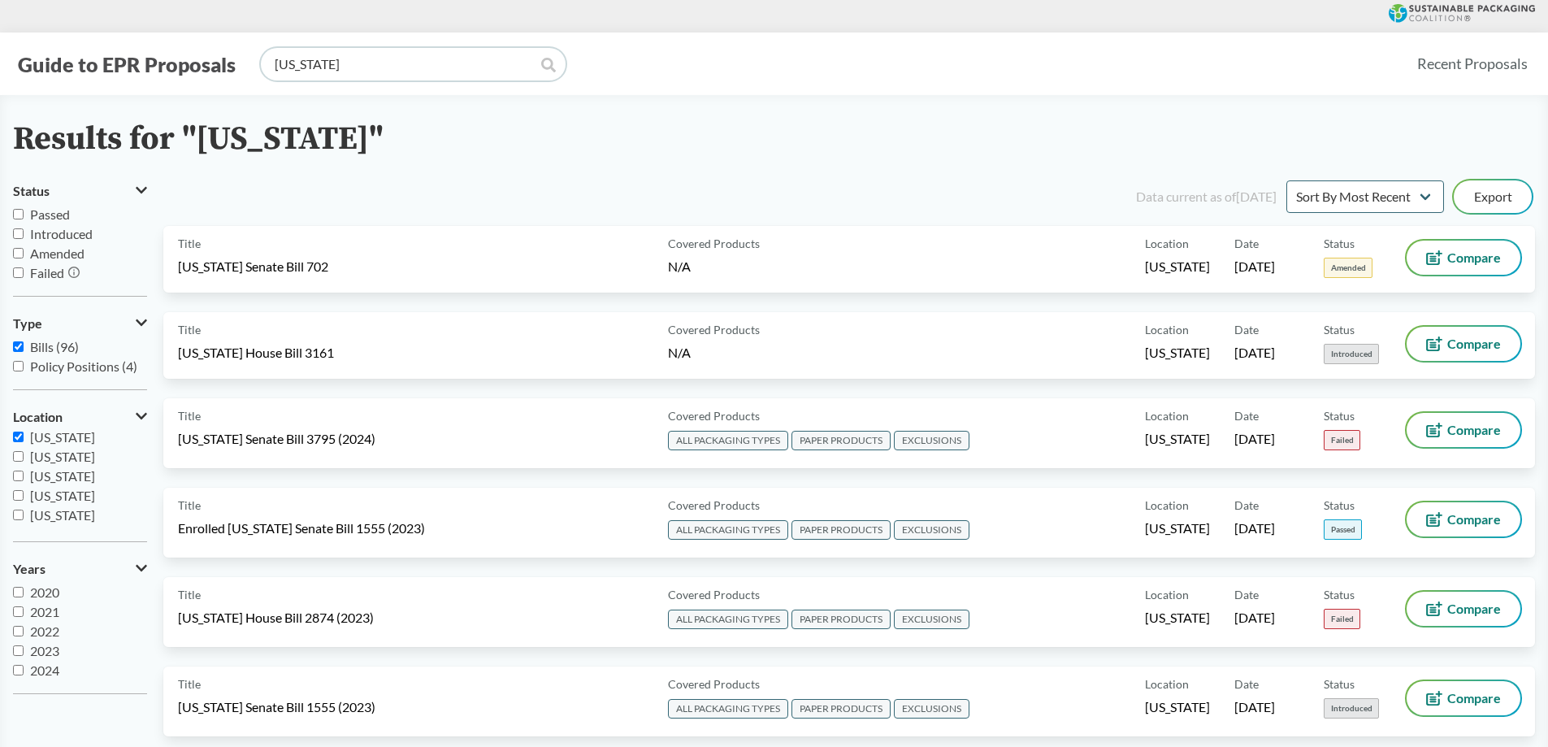
drag, startPoint x: 445, startPoint y: 59, endPoint x: 187, endPoint y: 27, distance: 260.4
click at [187, 27] on header "Guide to EPR Proposals [US_STATE] Recent Proposals" at bounding box center [774, 47] width 1548 height 95
click at [416, 169] on div "Results for "[US_STATE]" Status Passed Introduced Amended Failed Type Bills (96…" at bounding box center [774, 528] width 1548 height 814
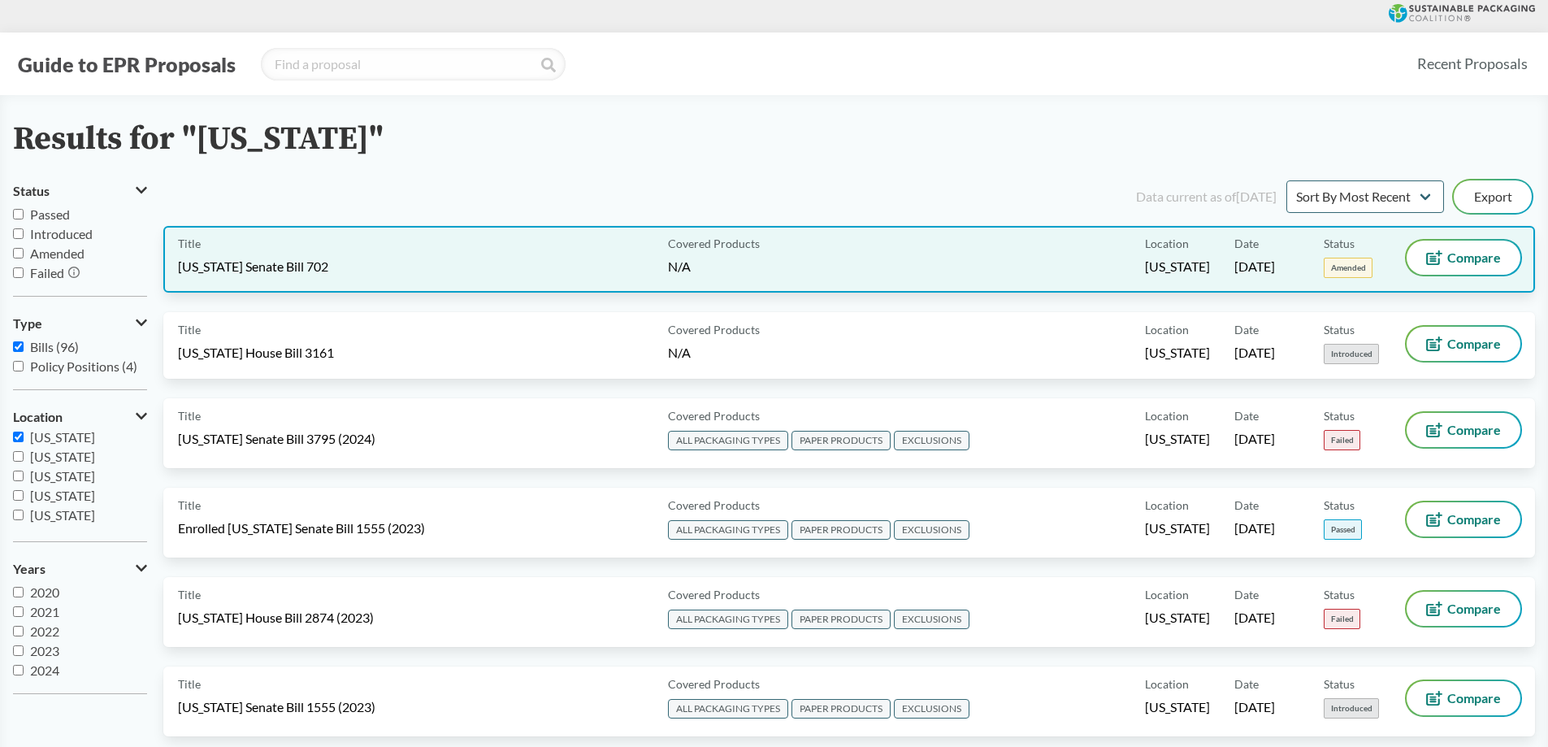
click at [1042, 260] on div "Covered Products N/A" at bounding box center [904, 259] width 484 height 37
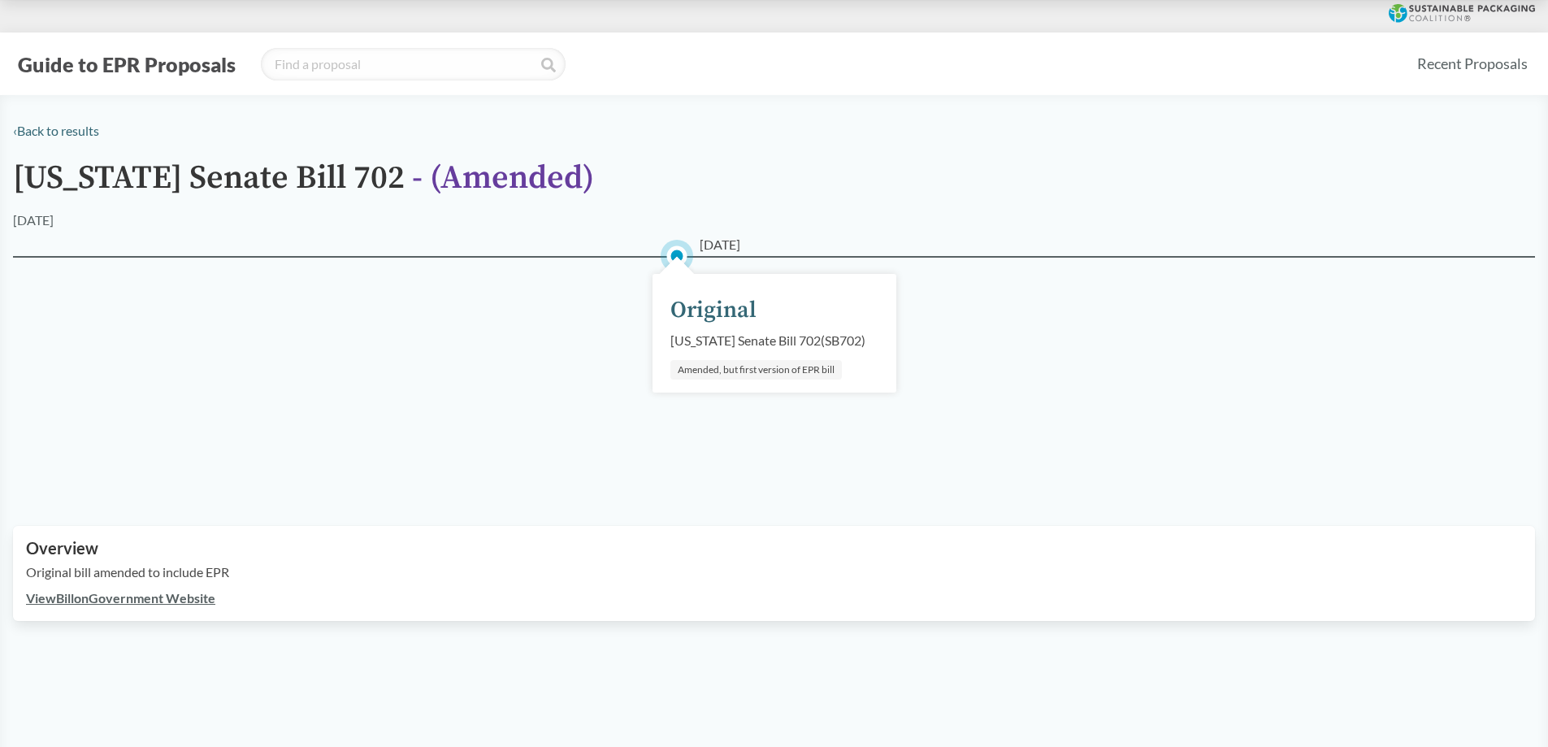
click at [89, 594] on link "View Bill on Government Website" at bounding box center [120, 597] width 189 height 15
type input "[US_STATE]"
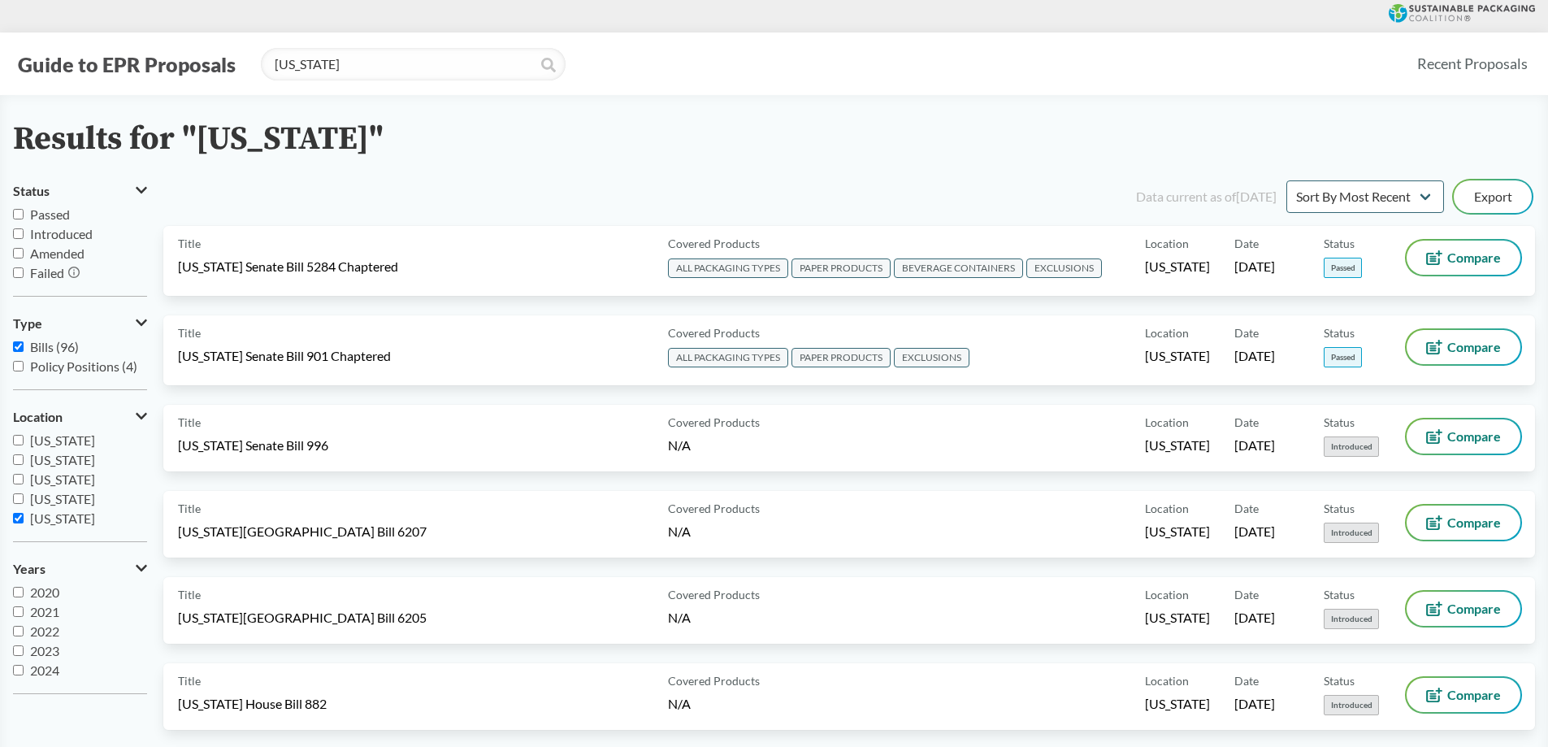
click at [23, 517] on input "[US_STATE]" at bounding box center [18, 518] width 11 height 11
click at [23, 516] on input "[US_STATE]" at bounding box center [18, 518] width 11 height 11
checkbox input "true"
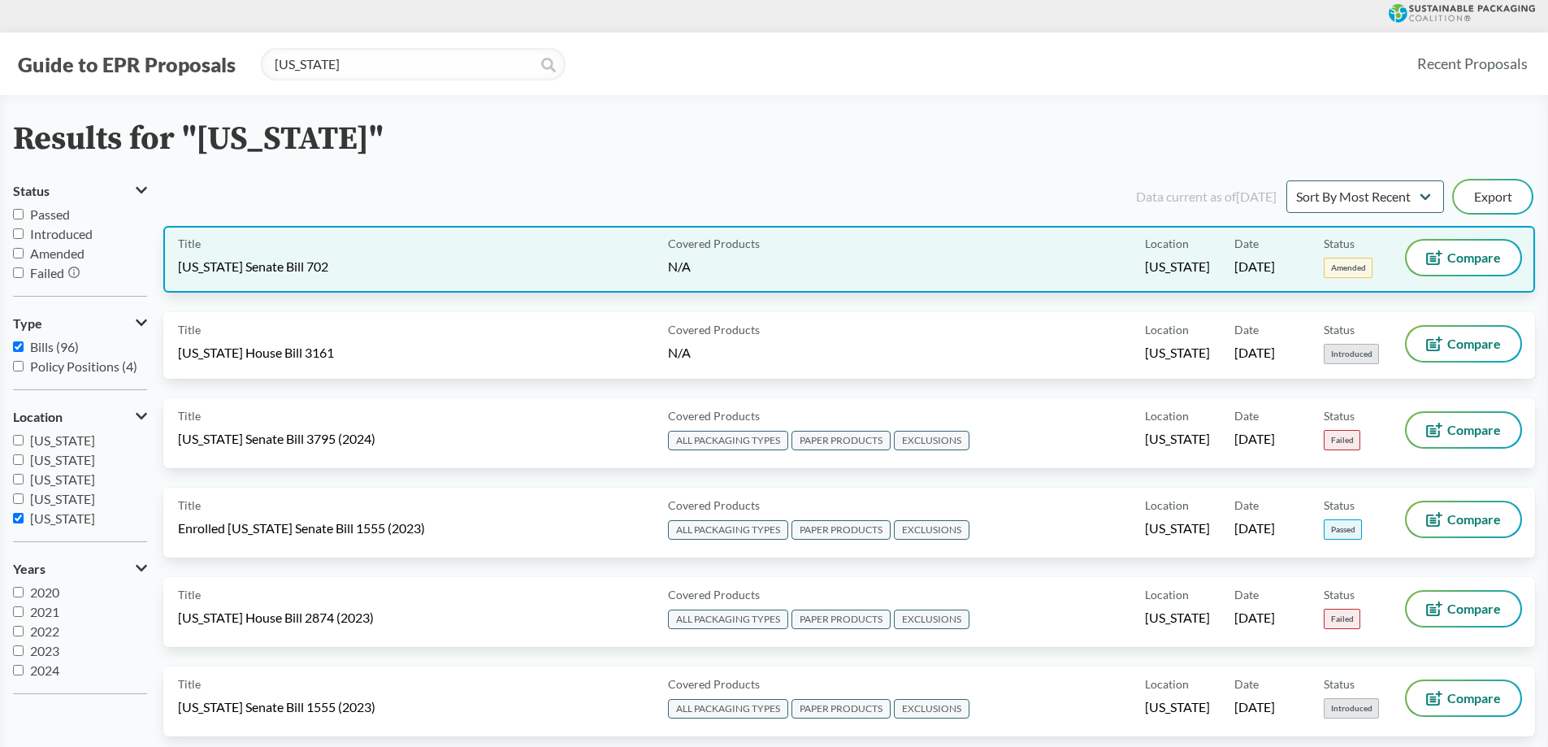
click at [1269, 254] on div "Date [DATE]" at bounding box center [1279, 259] width 89 height 37
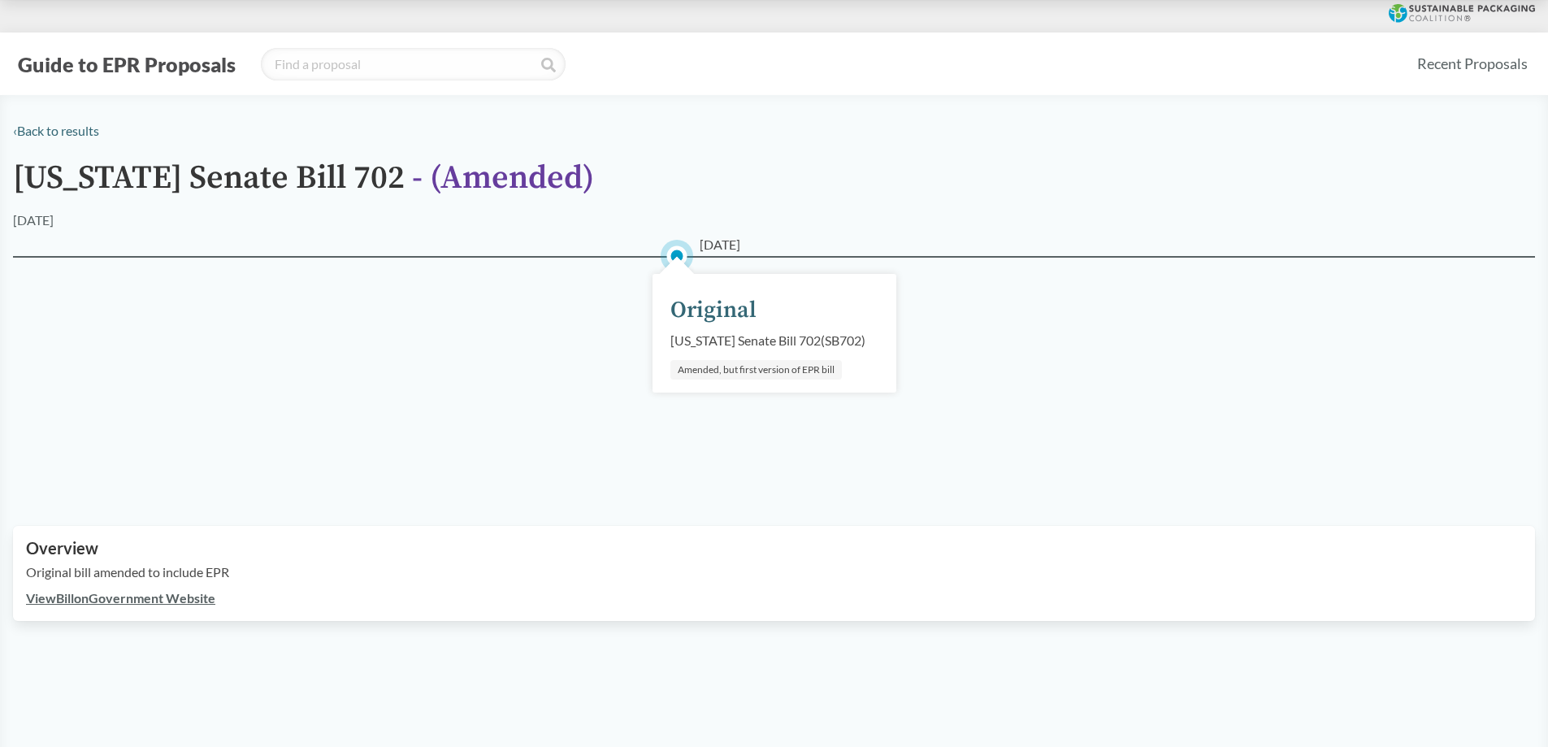
drag, startPoint x: 796, startPoint y: 362, endPoint x: 275, endPoint y: 588, distance: 568.3
click at [796, 362] on div "Amended, but first version of EPR bill" at bounding box center [756, 370] width 171 height 20
click at [170, 601] on link "View Bill on Government Website" at bounding box center [120, 597] width 189 height 15
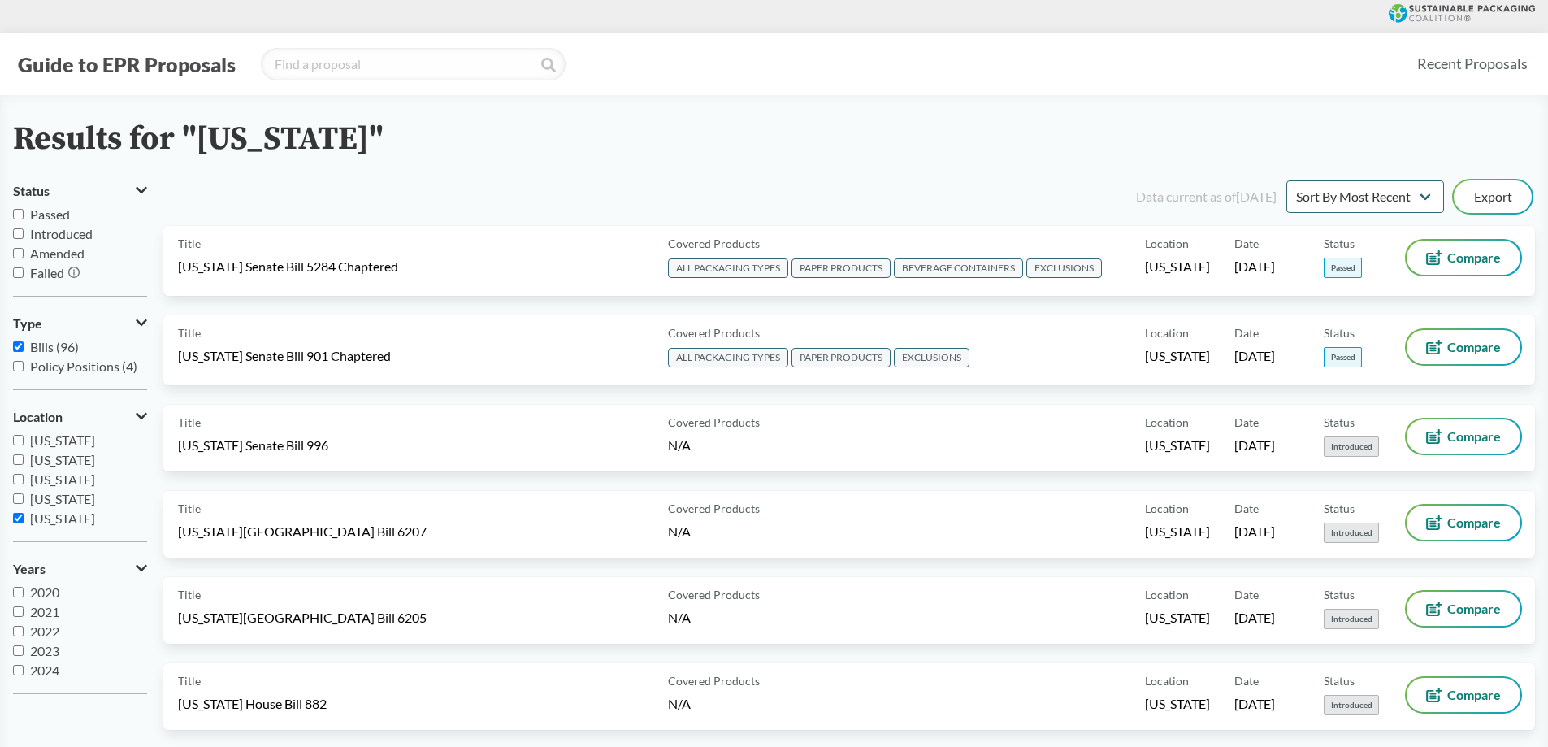
type input "[US_STATE]"
